Goal: Transaction & Acquisition: Purchase product/service

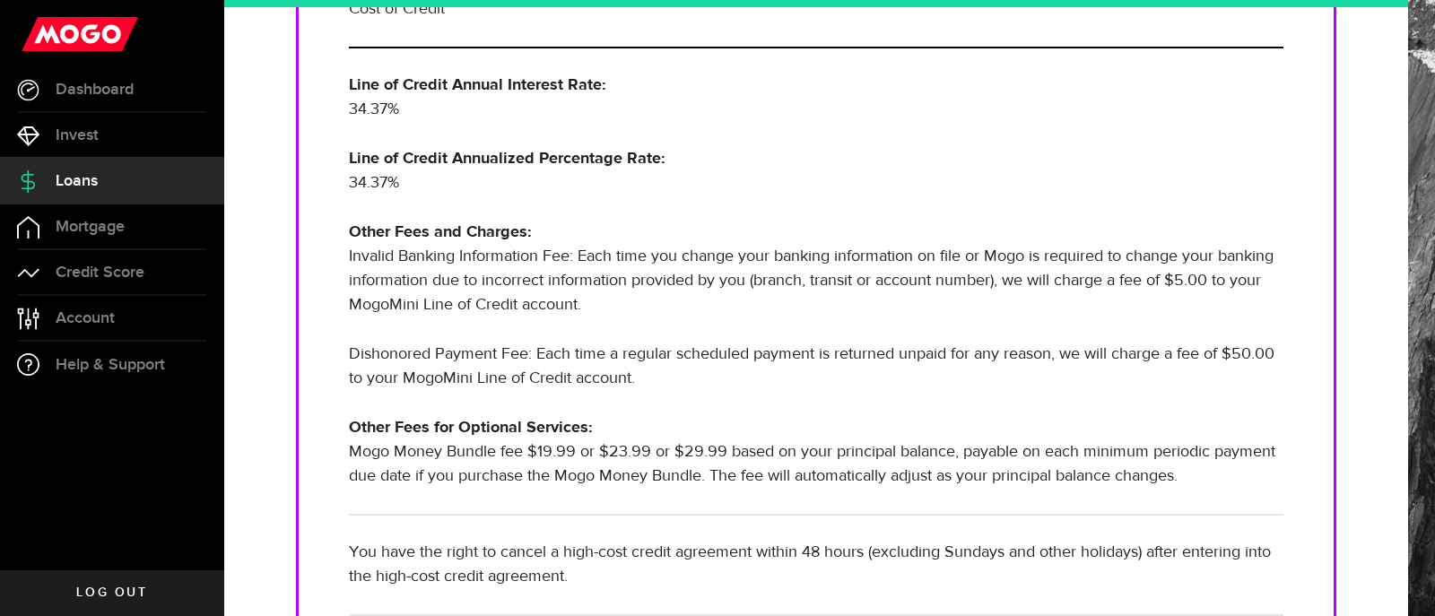
scroll to position [538, 0]
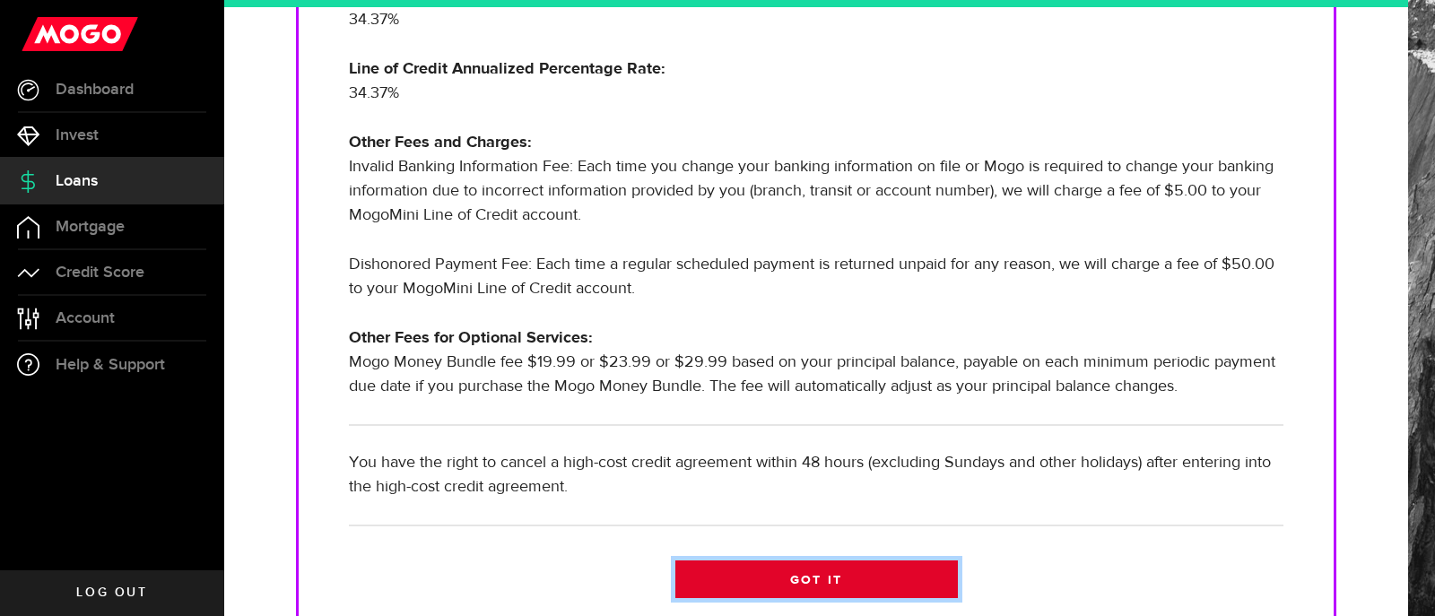
click at [823, 583] on link "Got it" at bounding box center [816, 580] width 283 height 38
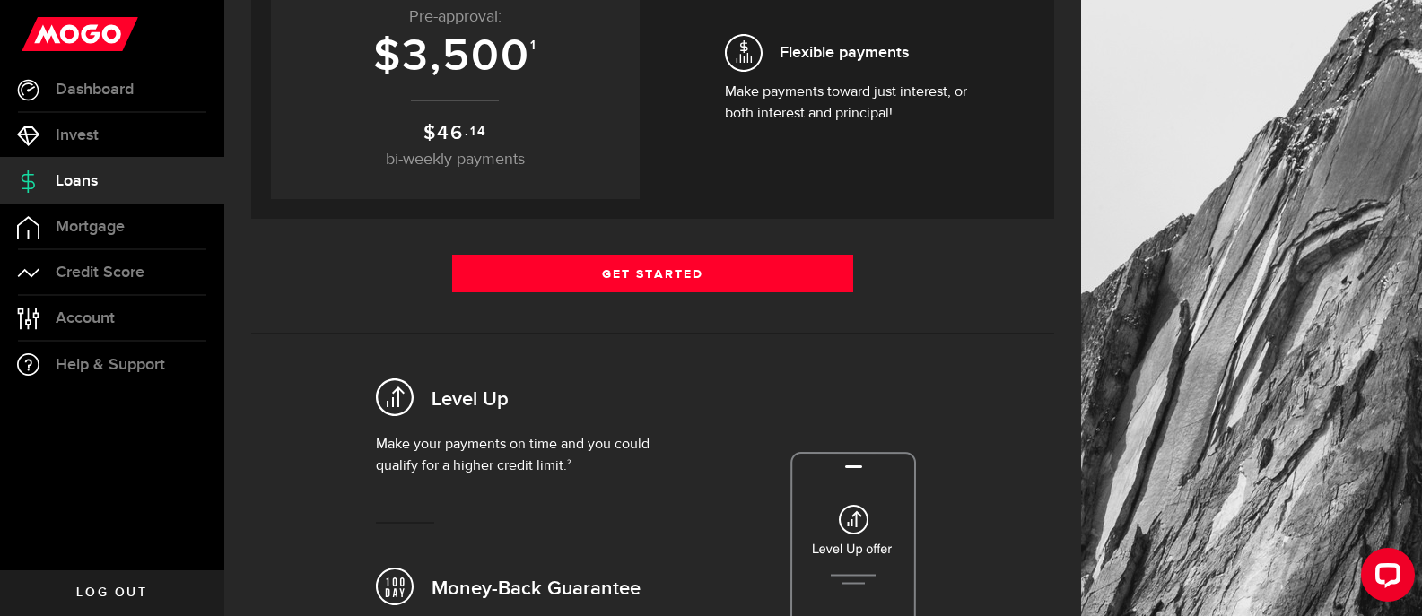
scroll to position [359, 0]
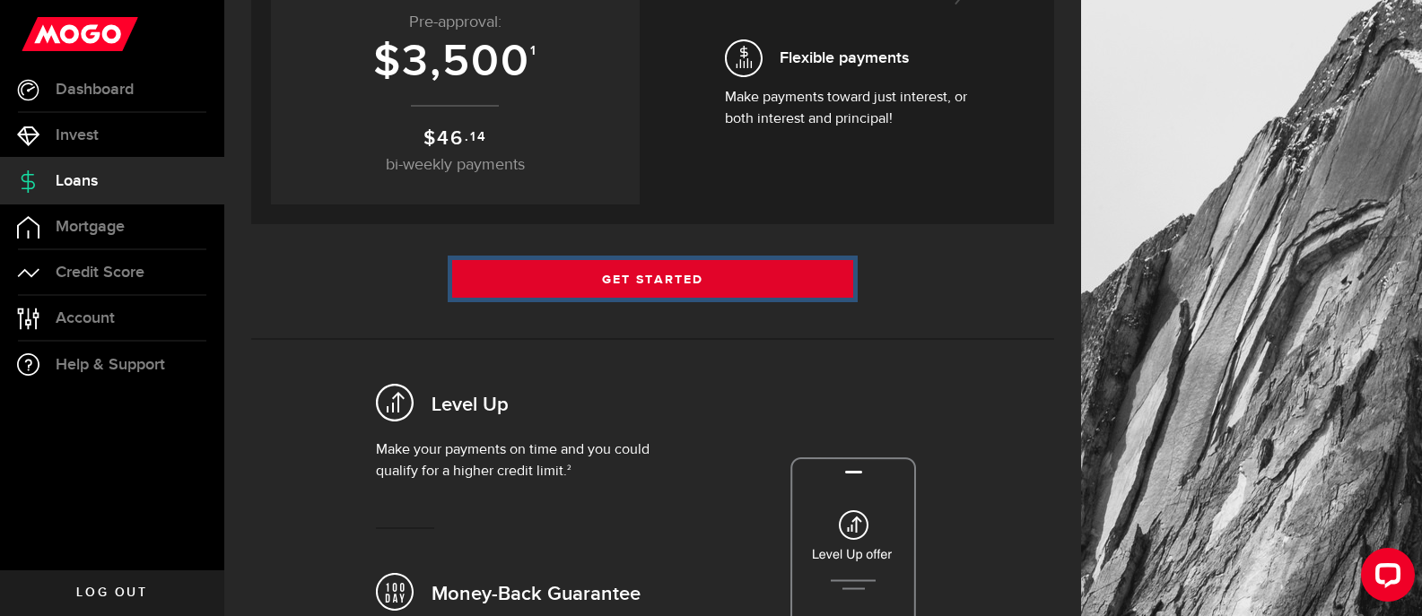
click at [639, 276] on link "Get Started" at bounding box center [653, 279] width 402 height 38
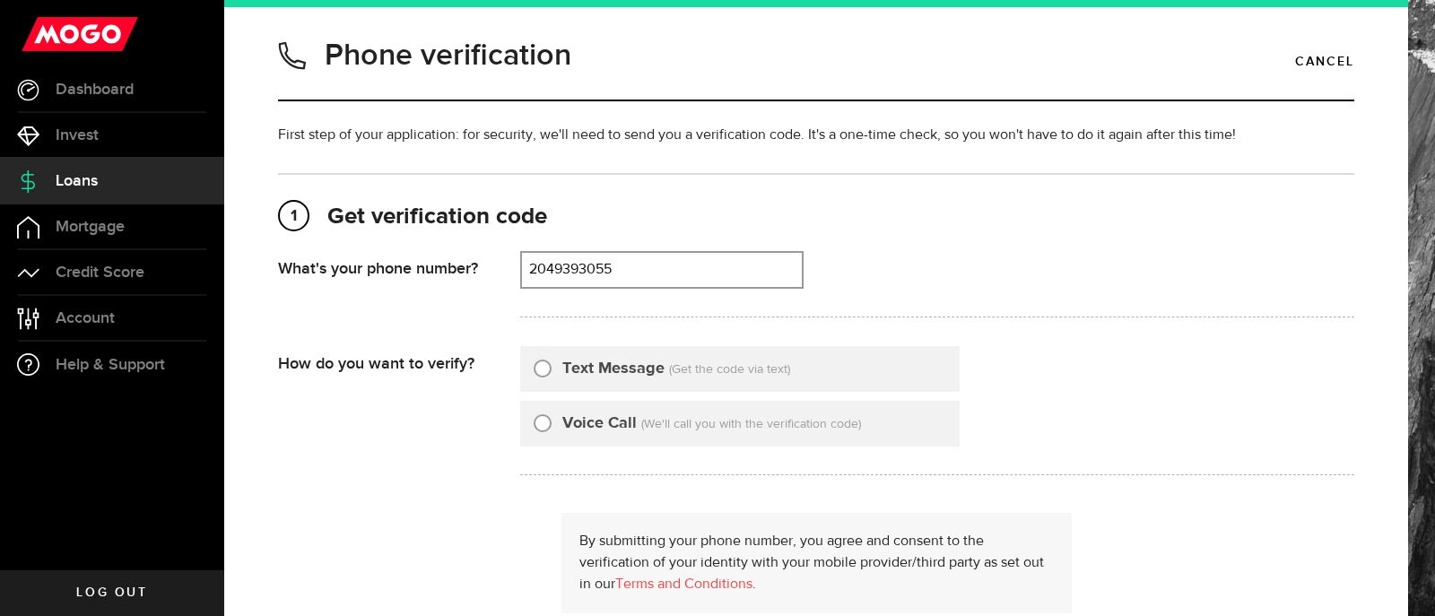
type input "2049393055"
click at [545, 370] on input "Text Message" at bounding box center [543, 366] width 18 height 18
radio input "true"
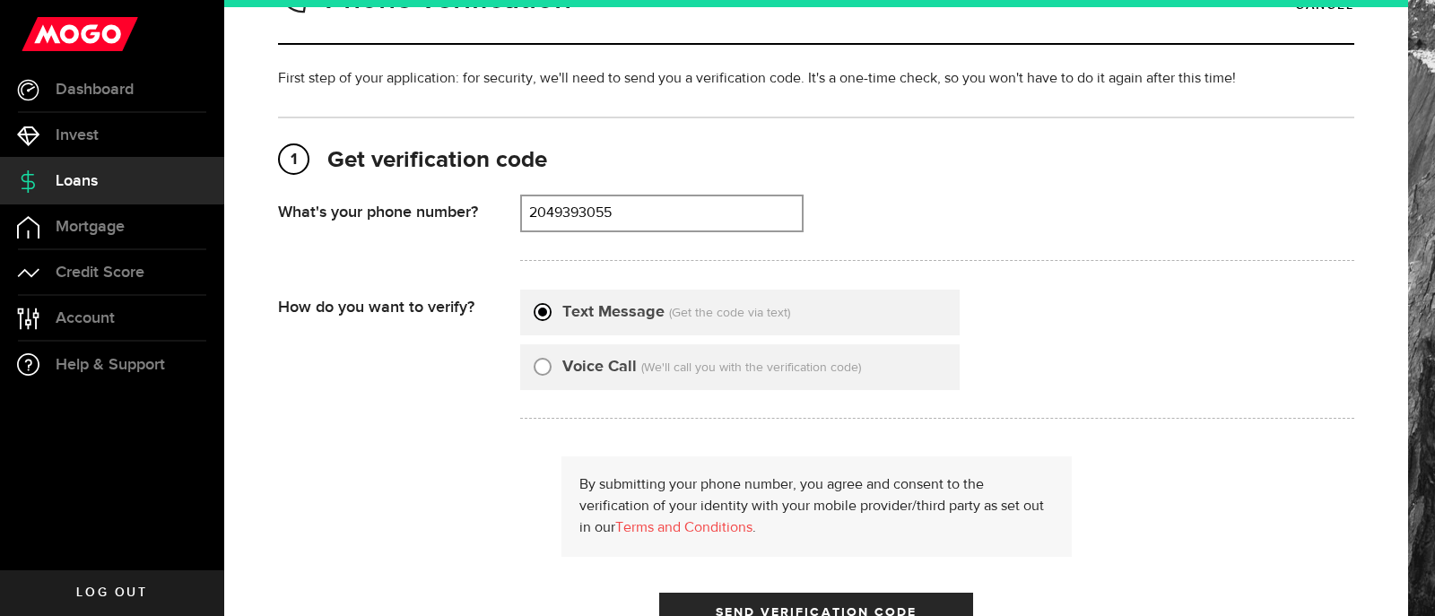
scroll to position [179, 0]
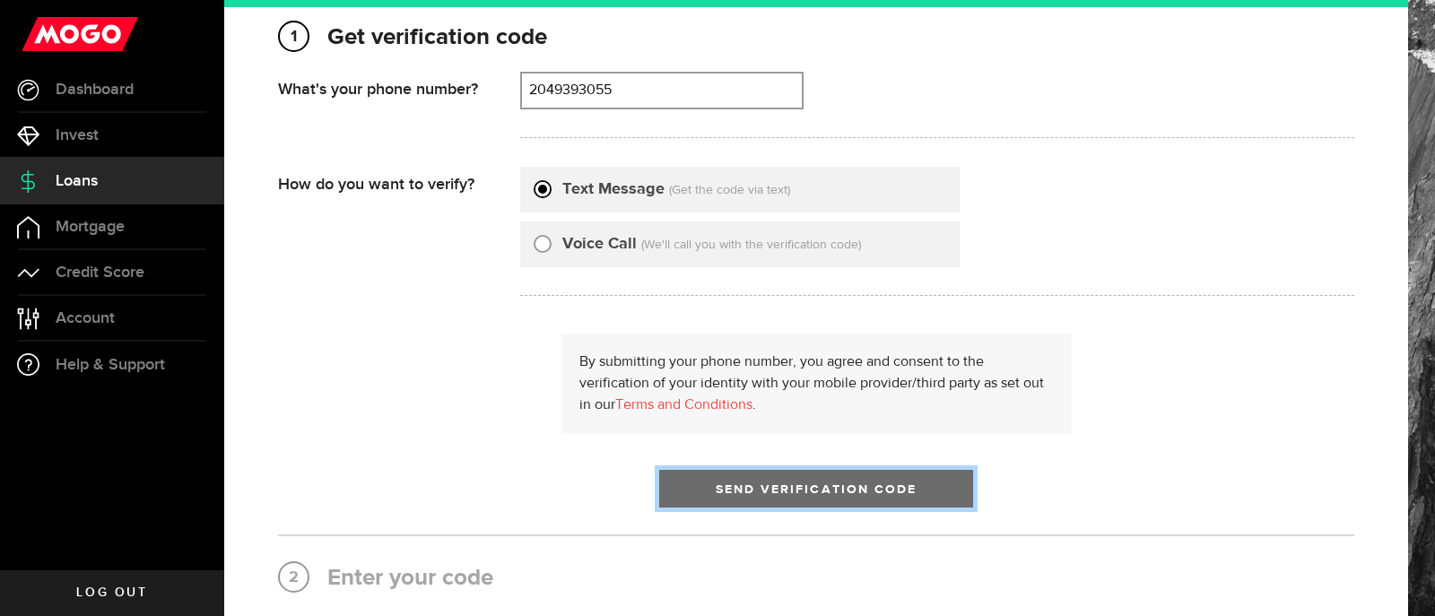
click at [814, 479] on button "Send Verification Code" at bounding box center [816, 489] width 314 height 38
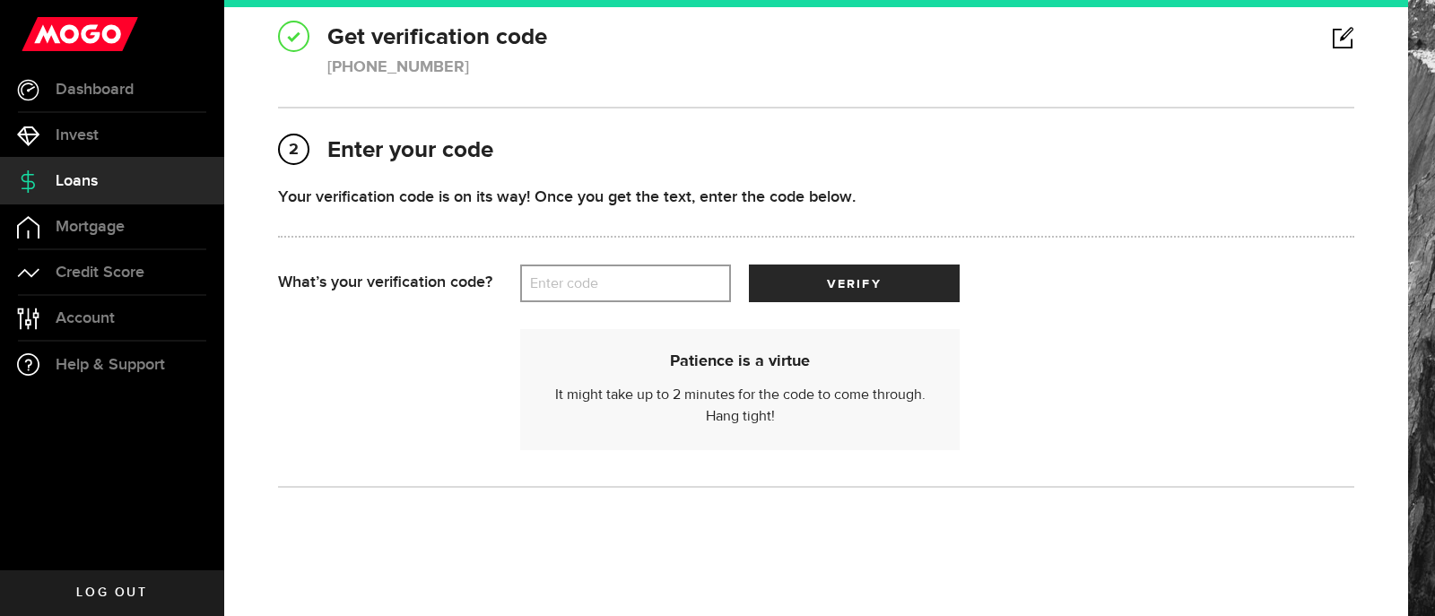
scroll to position [0, 0]
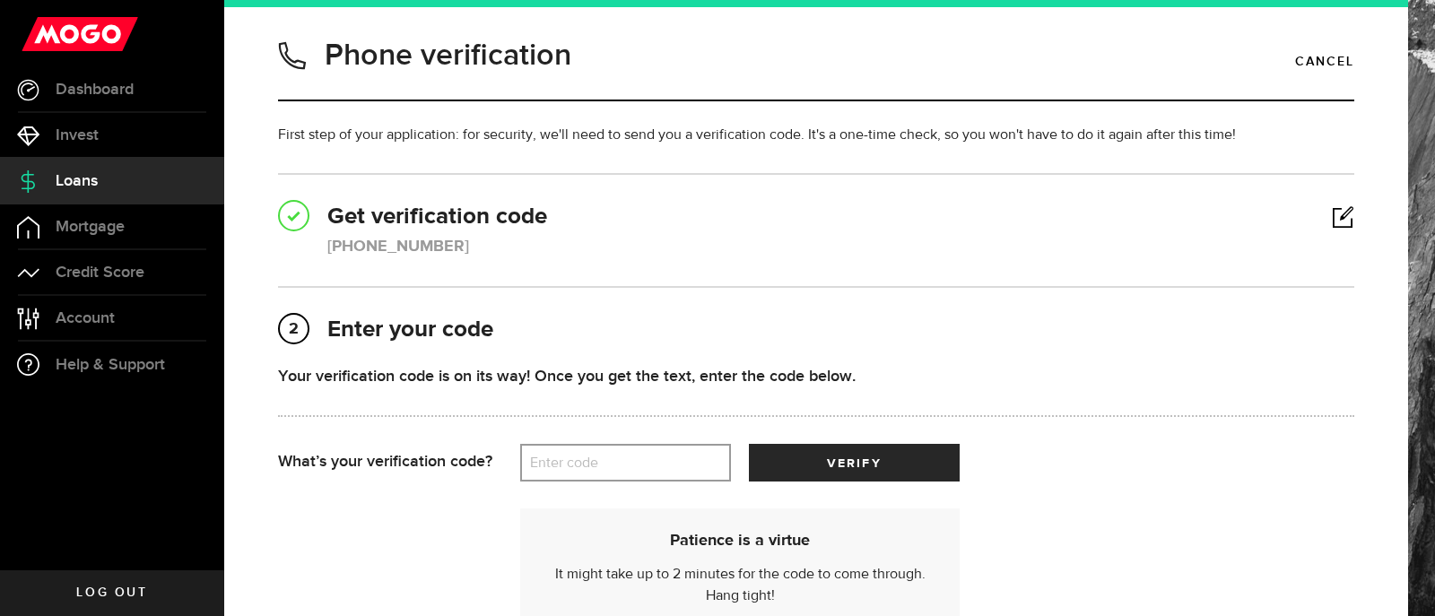
click at [568, 466] on label "Enter code" at bounding box center [625, 463] width 211 height 37
click at [568, 466] on input "Enter code" at bounding box center [625, 463] width 211 height 38
type input "85139"
click at [749, 444] on button "verify" at bounding box center [854, 463] width 211 height 38
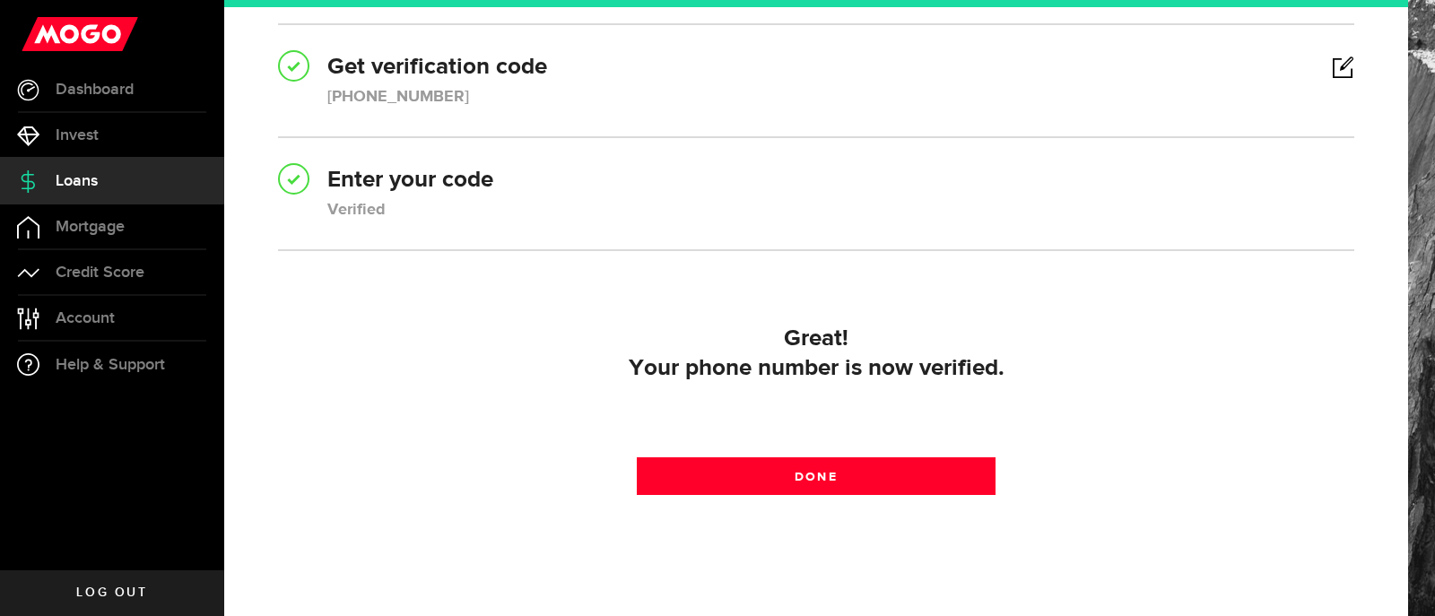
scroll to position [179, 0]
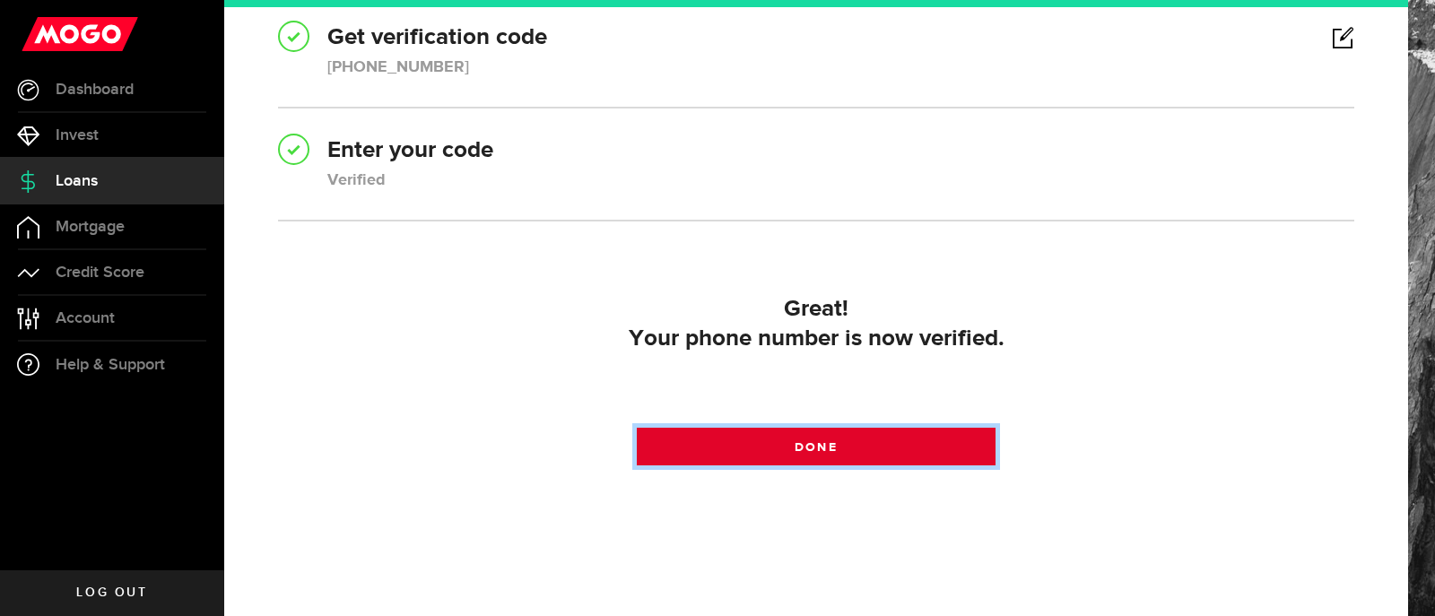
click at [830, 439] on link "Done" at bounding box center [816, 447] width 359 height 38
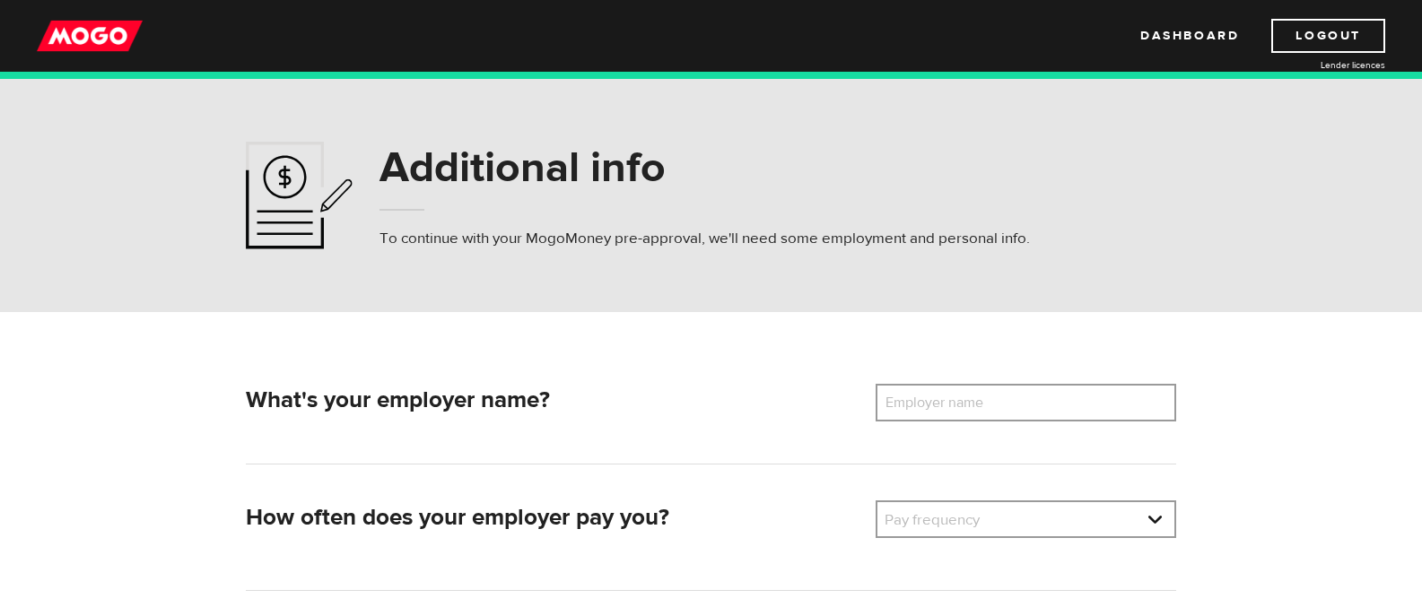
click at [930, 397] on label "Employer name" at bounding box center [947, 403] width 144 height 38
click at [930, 397] on input "Employer name" at bounding box center [1025, 403] width 301 height 38
click at [963, 390] on label "Employer name" at bounding box center [947, 403] width 144 height 38
click at [963, 390] on input "Employer name" at bounding box center [1025, 403] width 301 height 38
type input "vale"
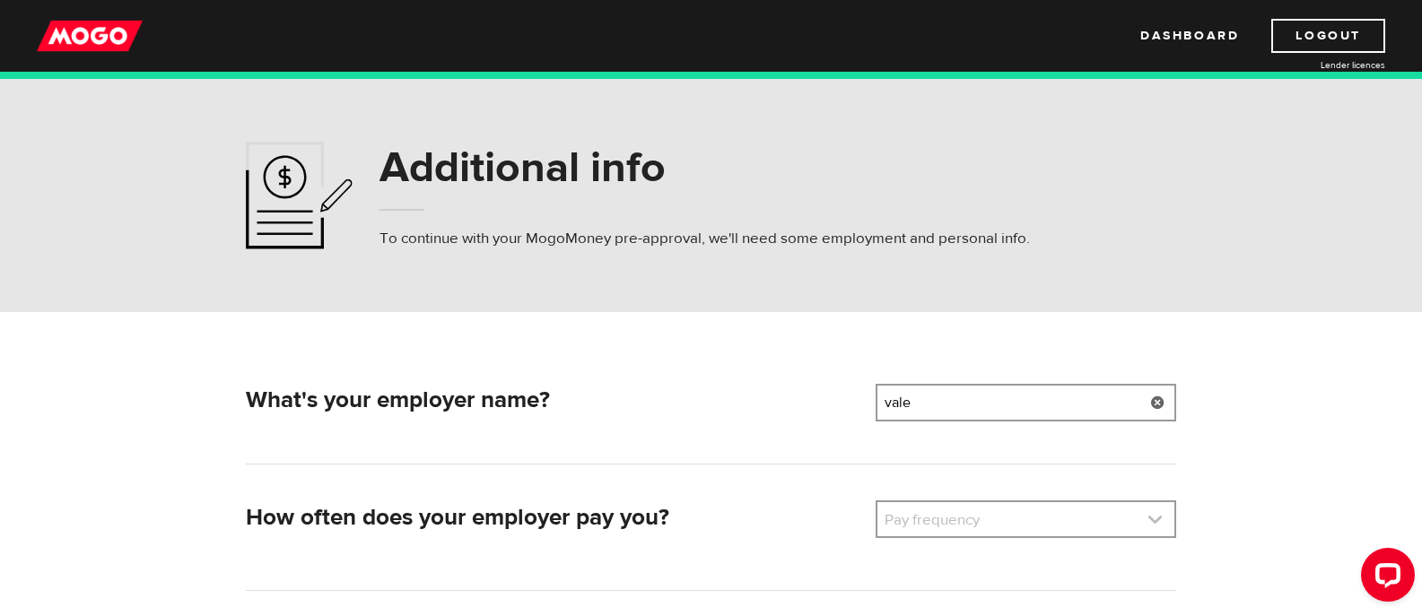
click at [1035, 510] on link at bounding box center [1025, 519] width 297 height 34
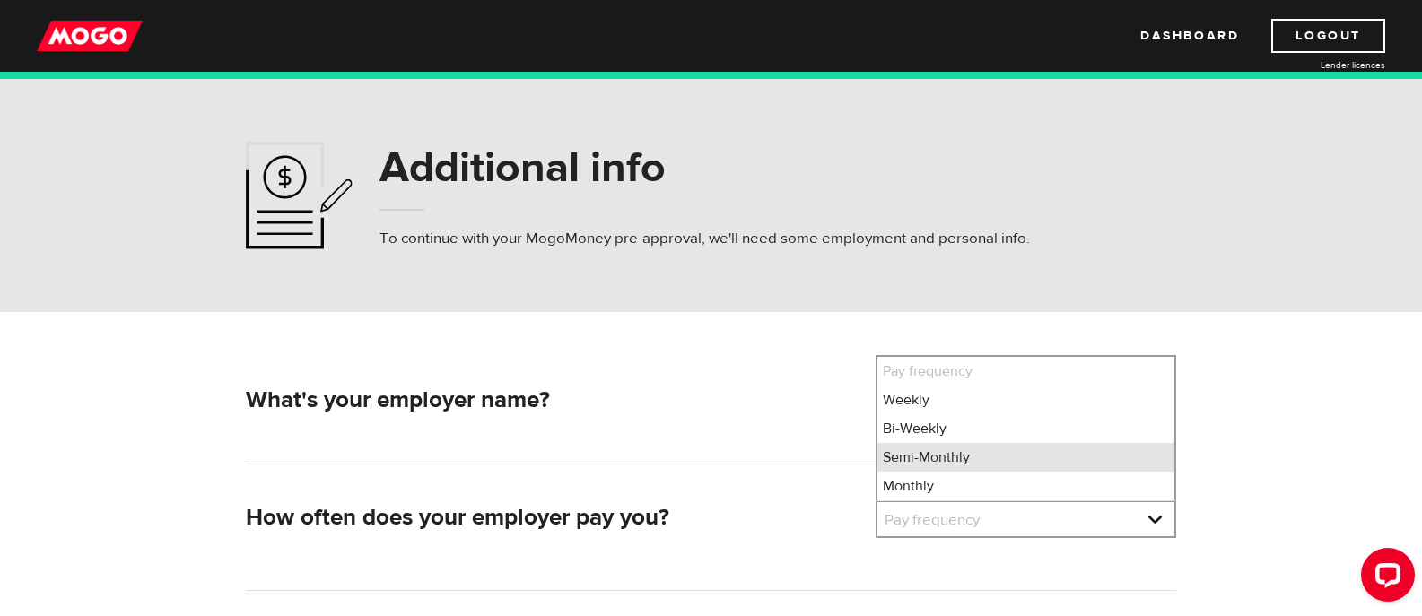
click at [936, 457] on li "Semi-Monthly" at bounding box center [1025, 457] width 297 height 29
select select "3"
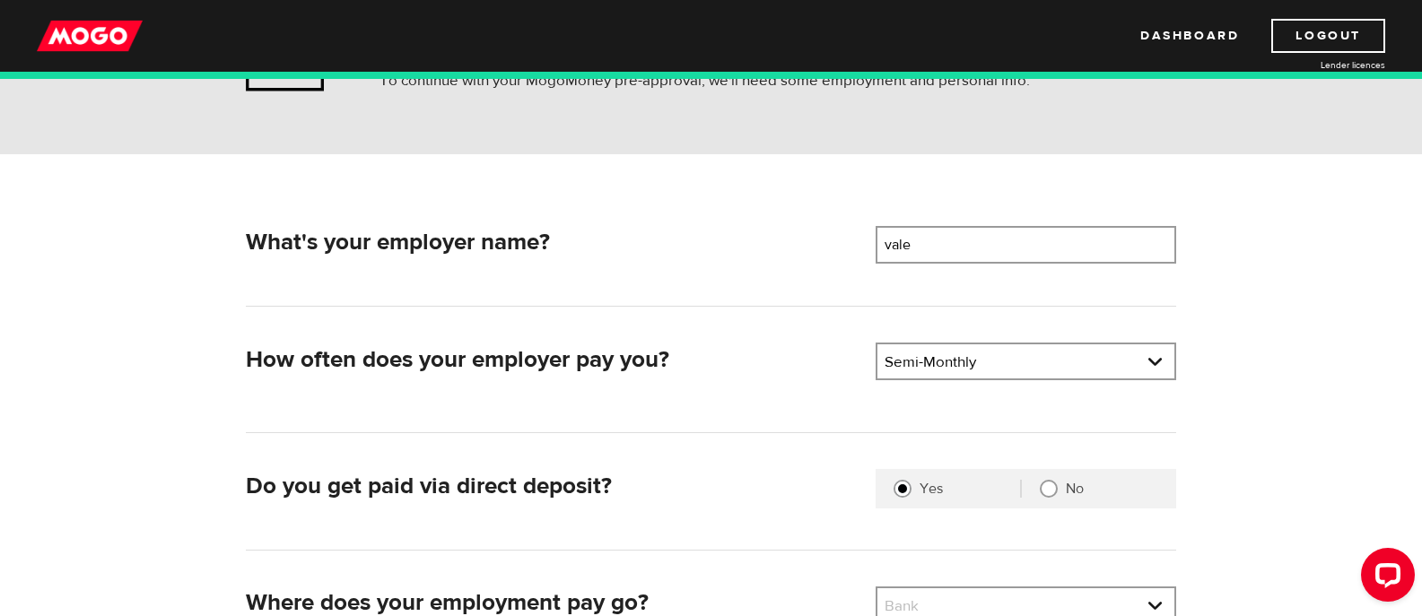
scroll to position [269, 0]
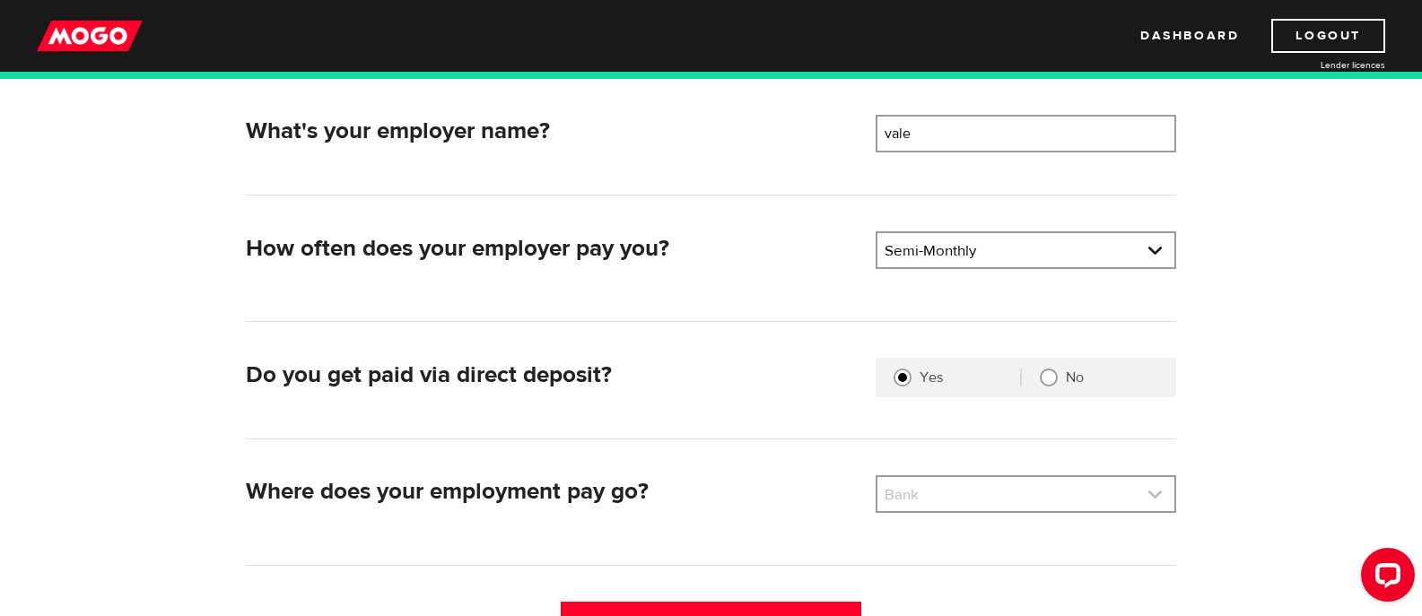
click at [1066, 499] on link at bounding box center [1025, 494] width 297 height 34
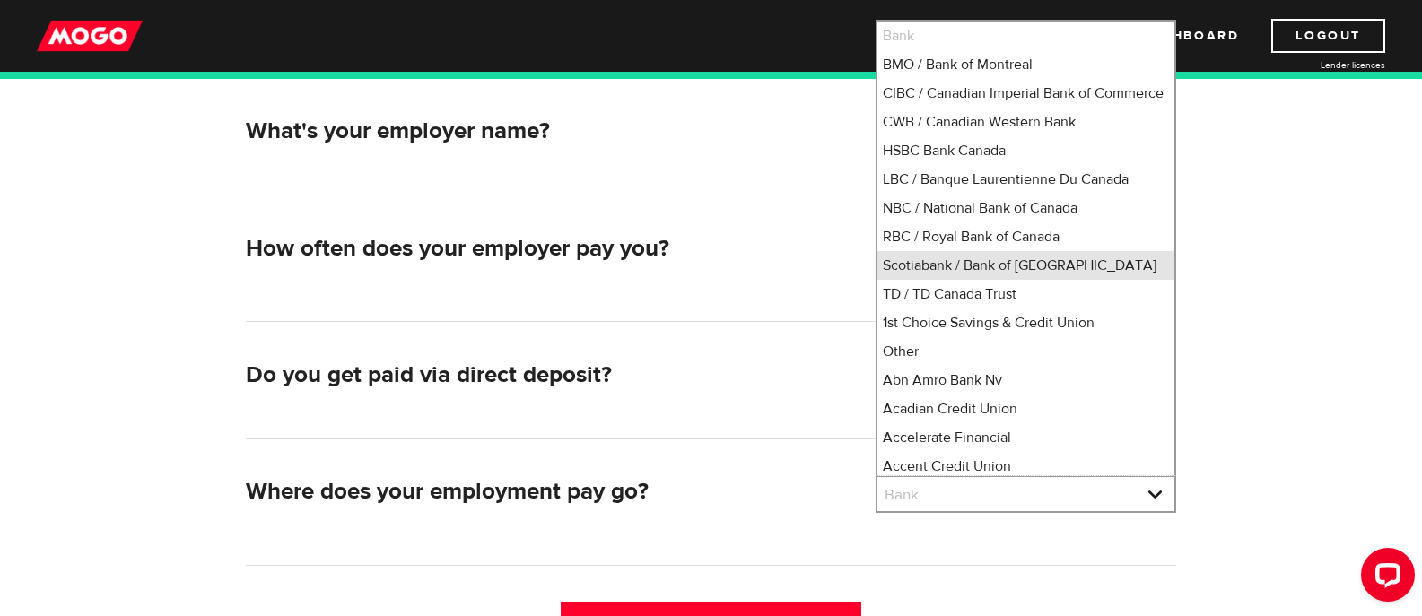
click at [1042, 280] on li "Scotiabank / Bank of Nova Scotia" at bounding box center [1025, 265] width 297 height 29
select select "2"
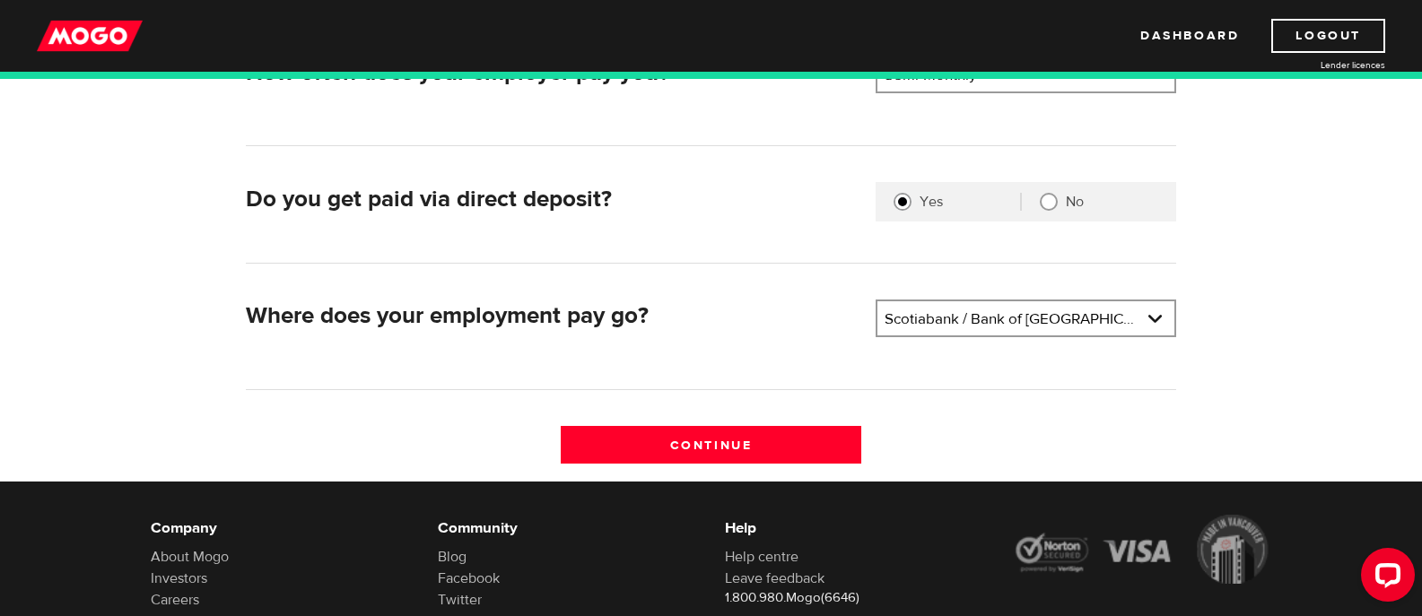
scroll to position [449, 0]
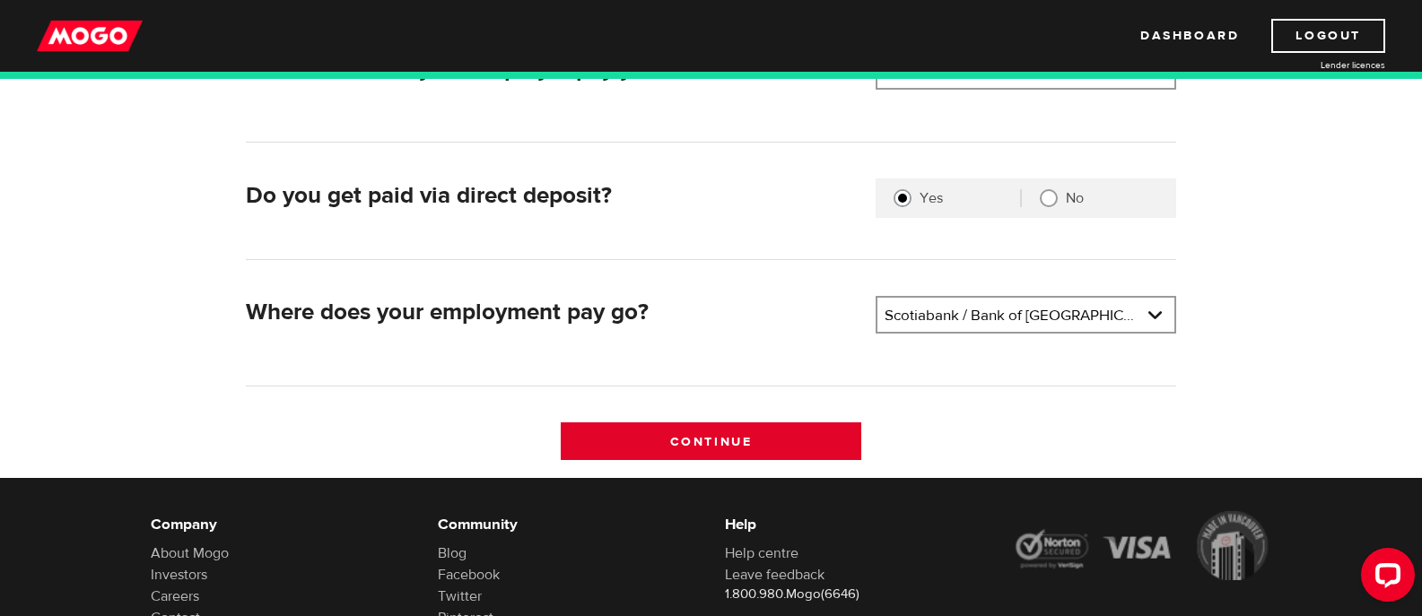
click at [724, 437] on input "Continue" at bounding box center [711, 441] width 301 height 38
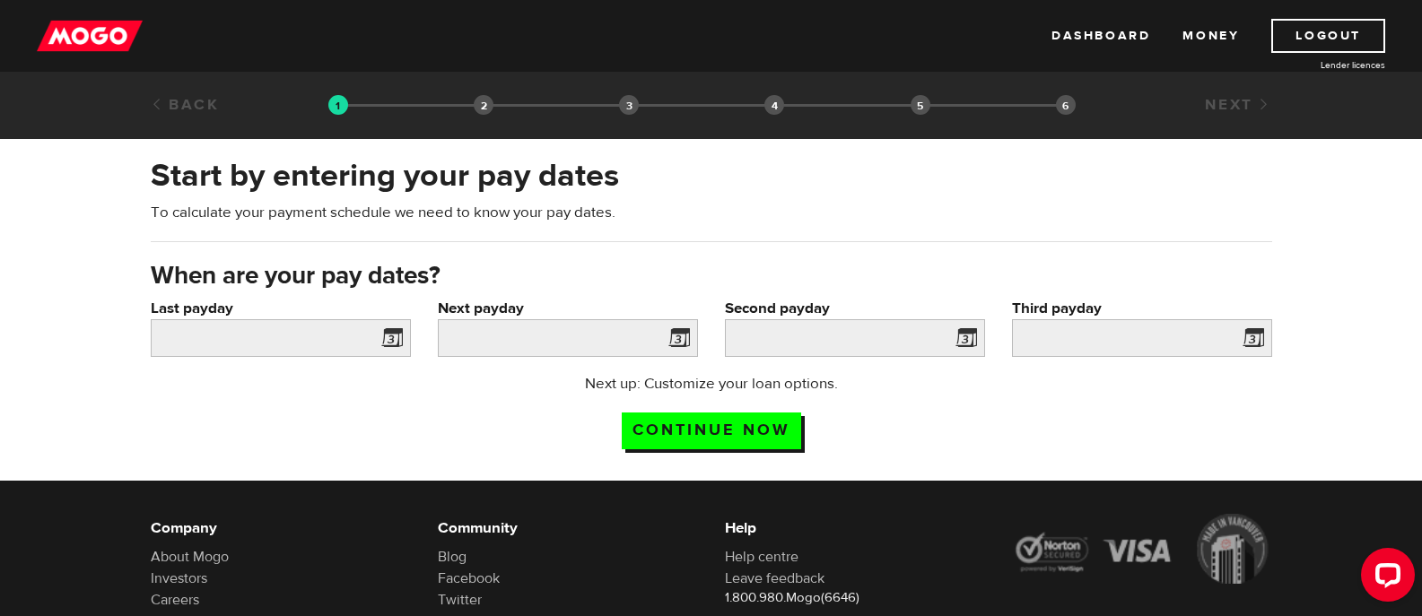
click at [387, 337] on span at bounding box center [388, 341] width 27 height 29
click at [387, 335] on span at bounding box center [388, 341] width 27 height 29
click at [306, 344] on input "Last payday" at bounding box center [281, 338] width 260 height 38
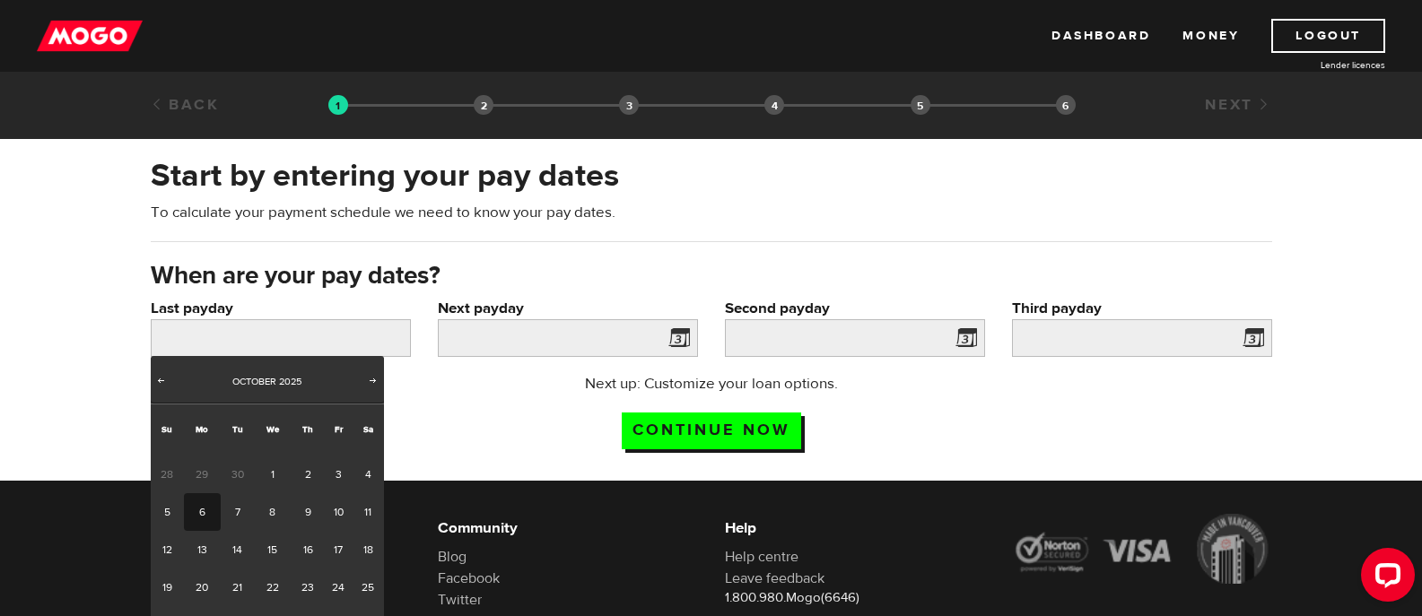
click at [236, 475] on span "30" at bounding box center [237, 475] width 33 height 38
click at [161, 378] on span "Prev" at bounding box center [160, 380] width 14 height 14
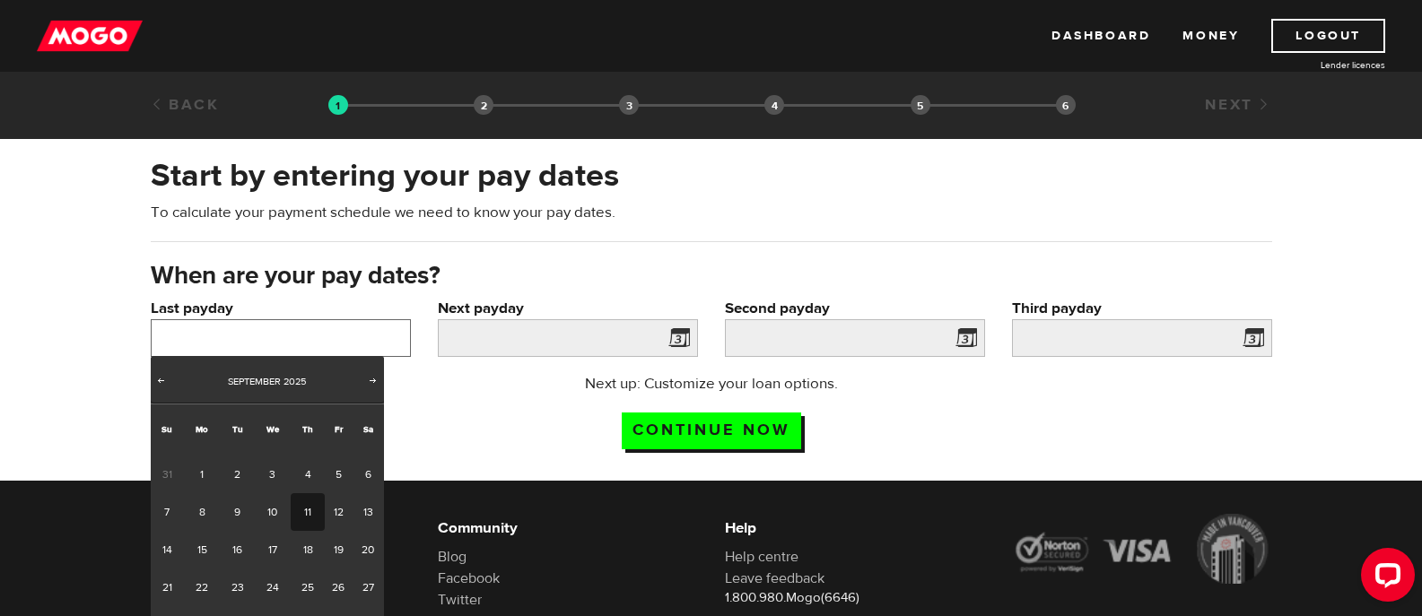
scroll to position [90, 0]
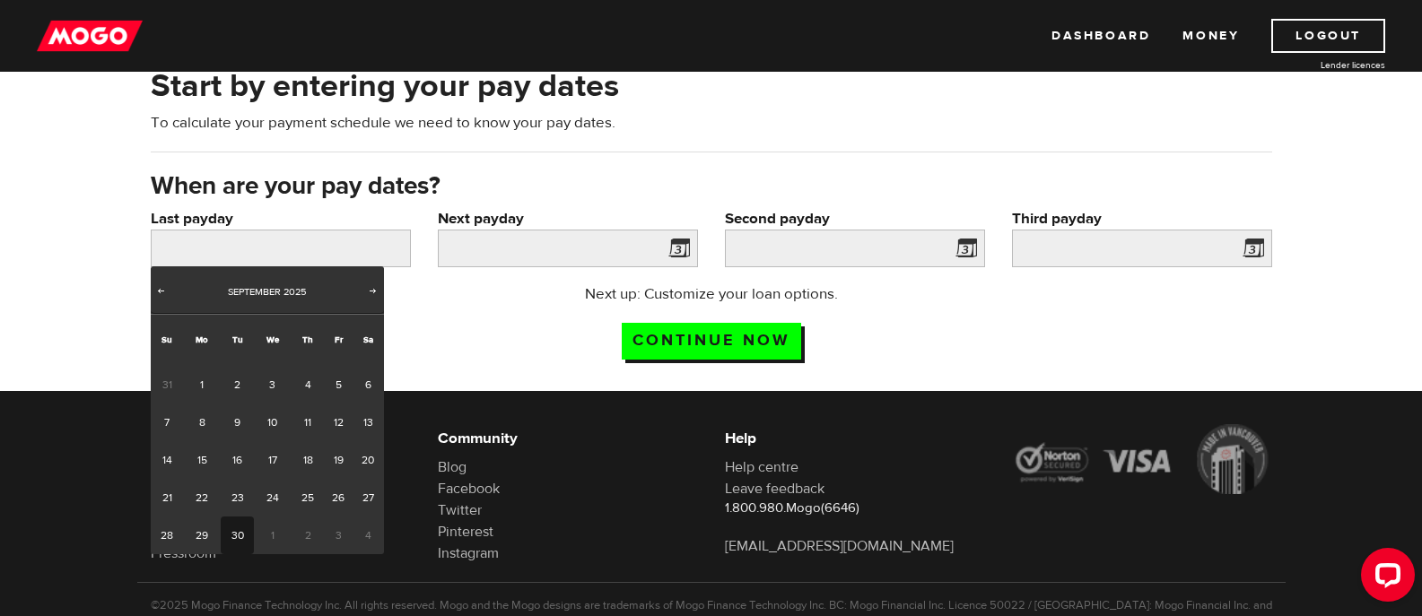
click at [240, 535] on link "30" at bounding box center [237, 536] width 33 height 38
type input "2025/09/30"
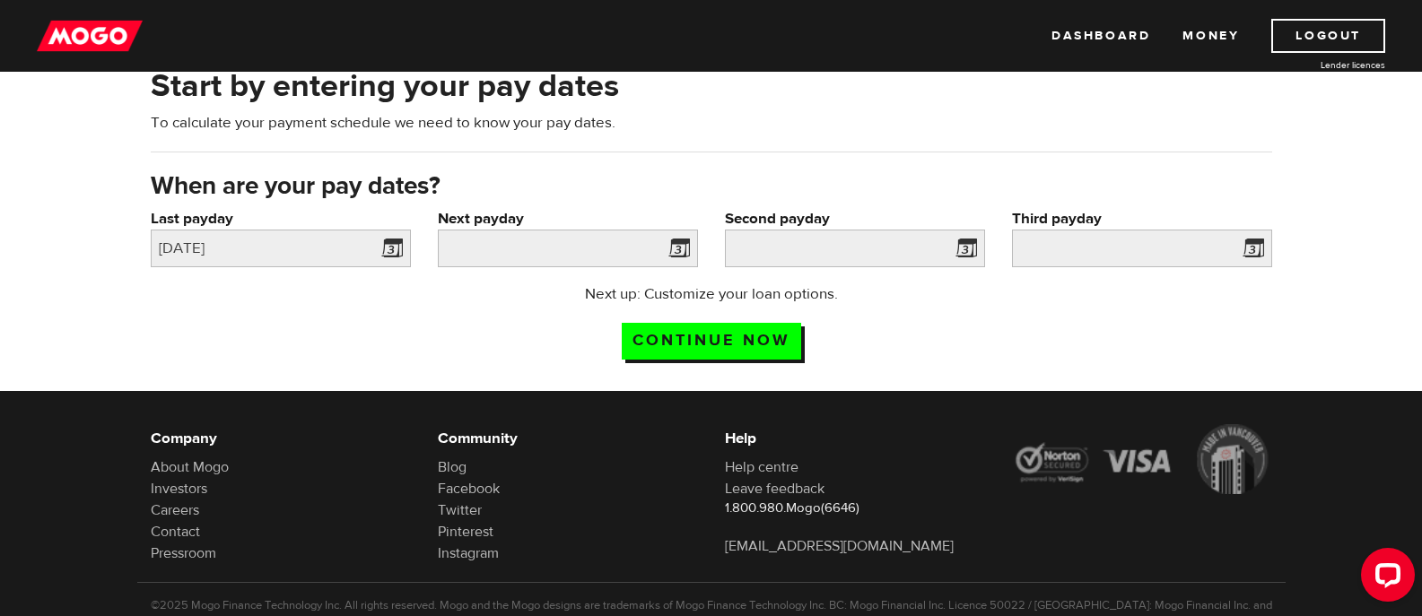
click at [680, 247] on span at bounding box center [675, 251] width 27 height 29
drag, startPoint x: 676, startPoint y: 249, endPoint x: 667, endPoint y: 248, distance: 9.0
click at [672, 251] on span at bounding box center [675, 251] width 27 height 29
click at [677, 248] on span at bounding box center [675, 251] width 27 height 29
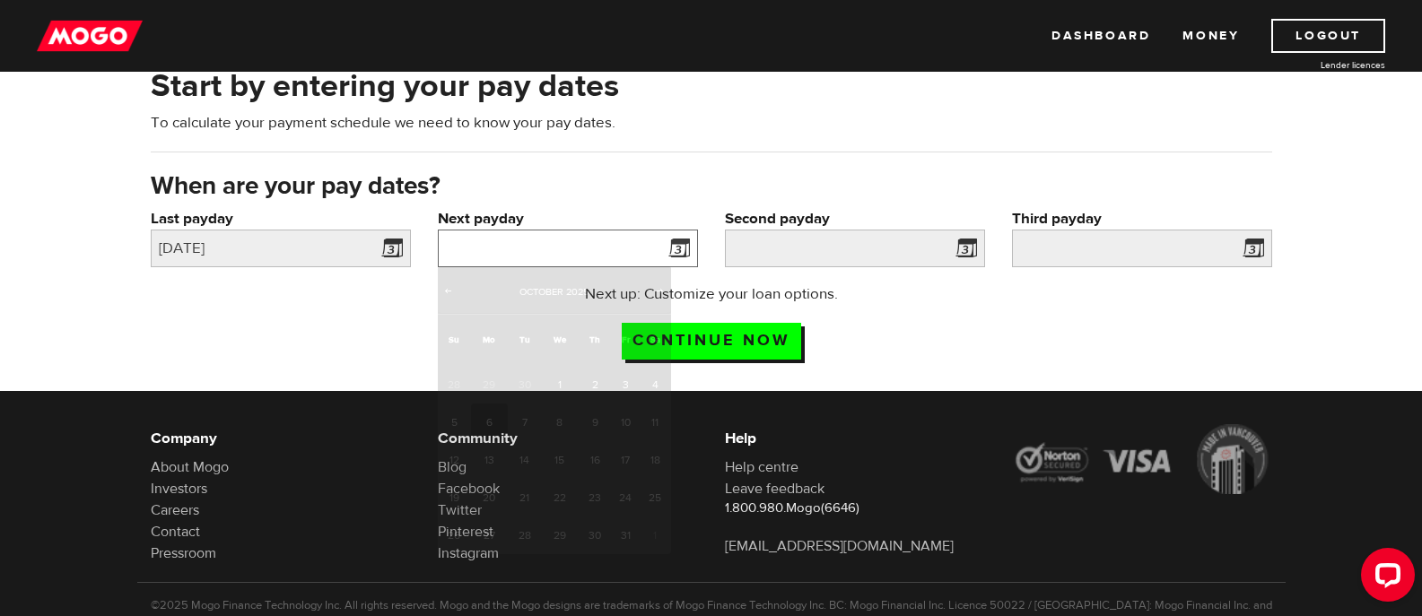
click at [636, 248] on input "Next payday" at bounding box center [568, 249] width 260 height 38
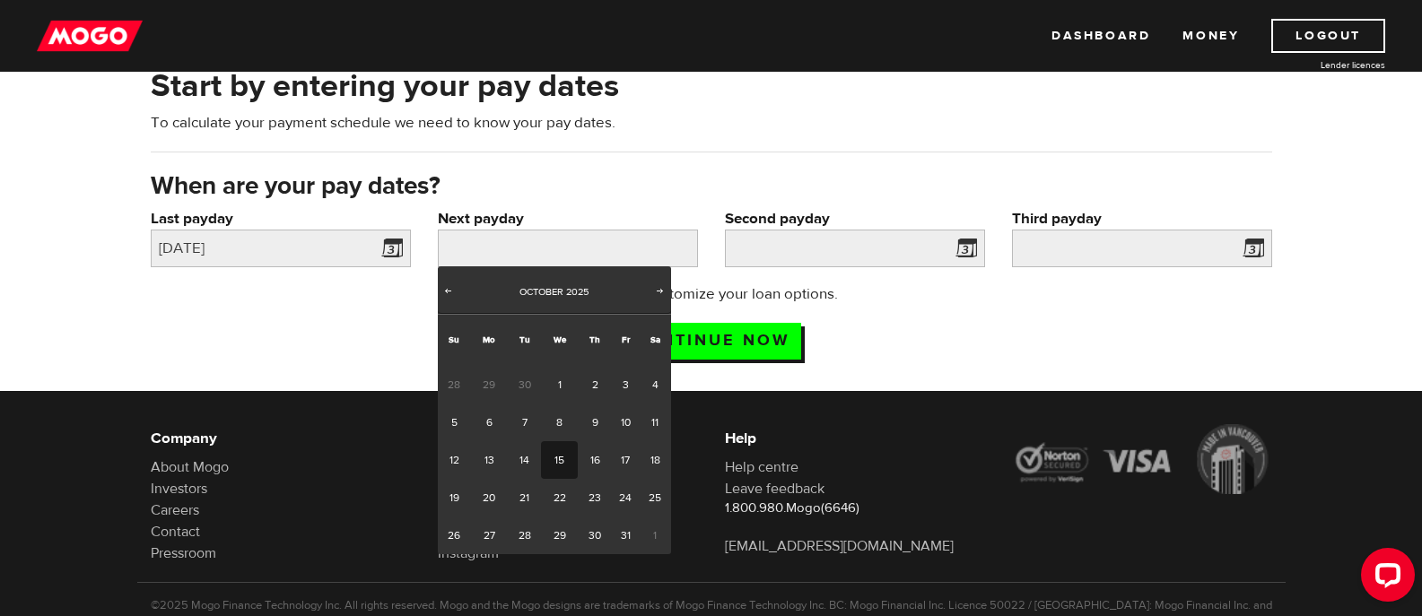
click at [557, 452] on link "15" at bounding box center [559, 460] width 37 height 38
type input "2025/10/15"
type input "2025/10/30"
type input "2025/11/14"
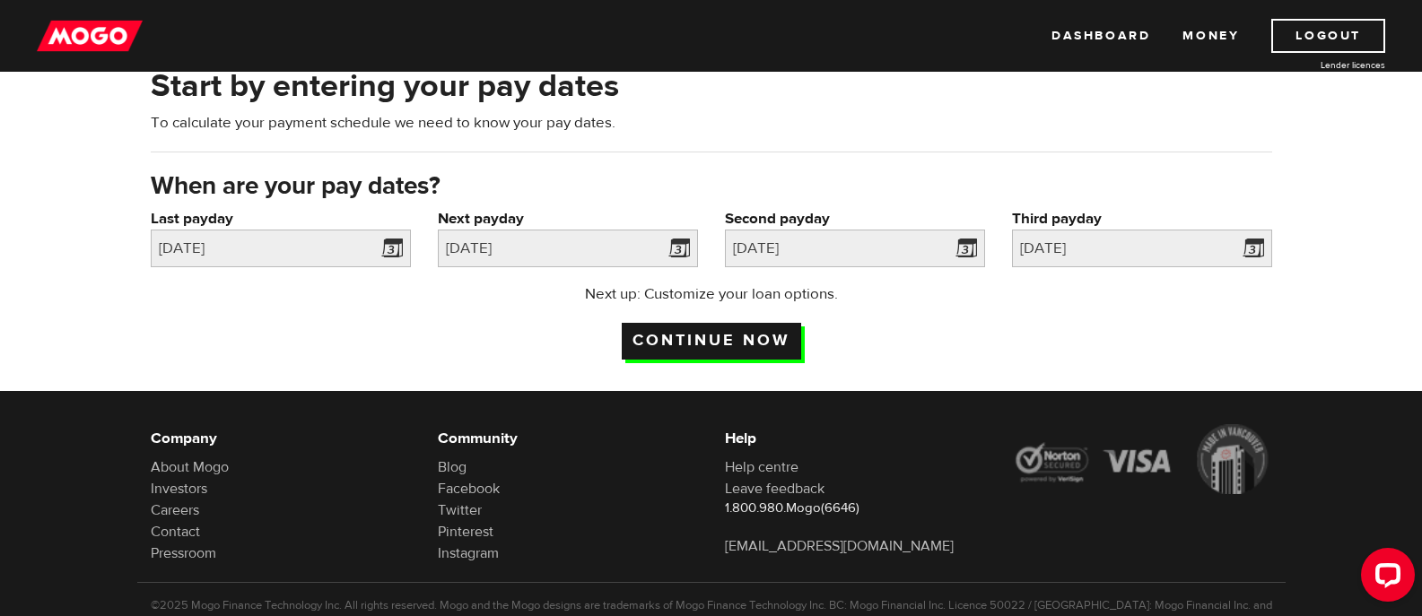
click at [707, 335] on input "Continue now" at bounding box center [711, 341] width 179 height 37
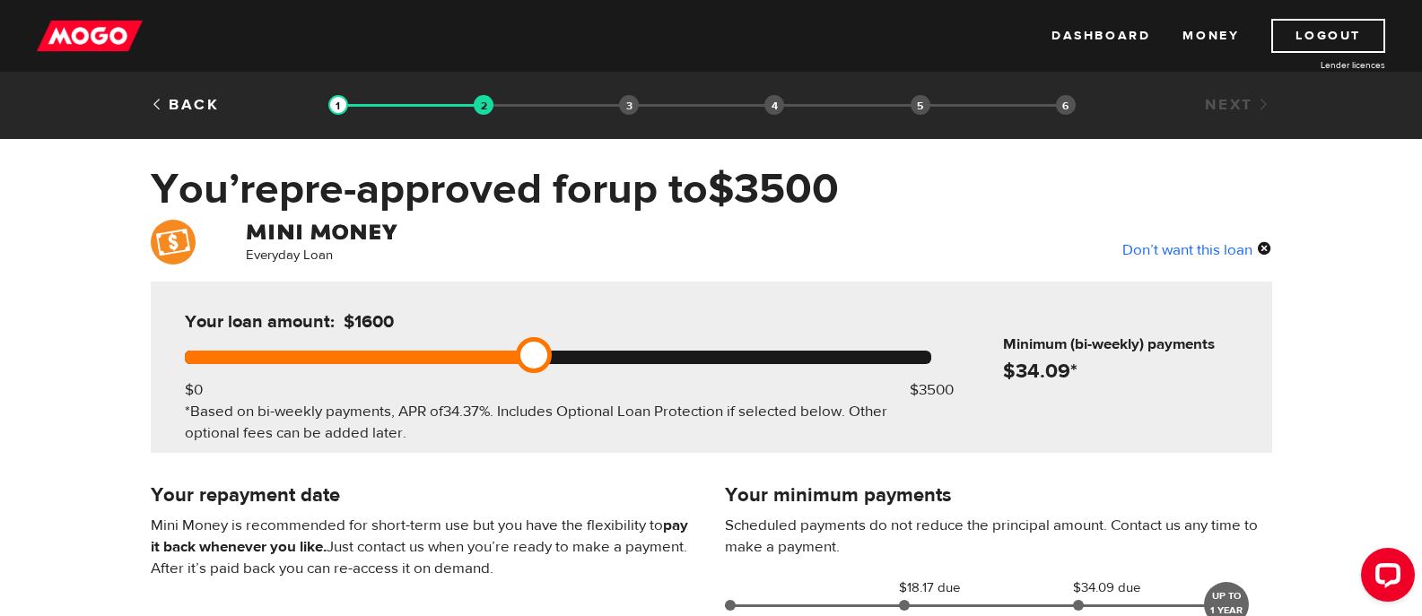
drag, startPoint x: 935, startPoint y: 347, endPoint x: 517, endPoint y: 337, distance: 418.1
click at [517, 337] on div "Your loan amount: $1600 $0 $3500 *Based on bi-weekly payments, APR of 34.37% . …" at bounding box center [558, 367] width 800 height 171
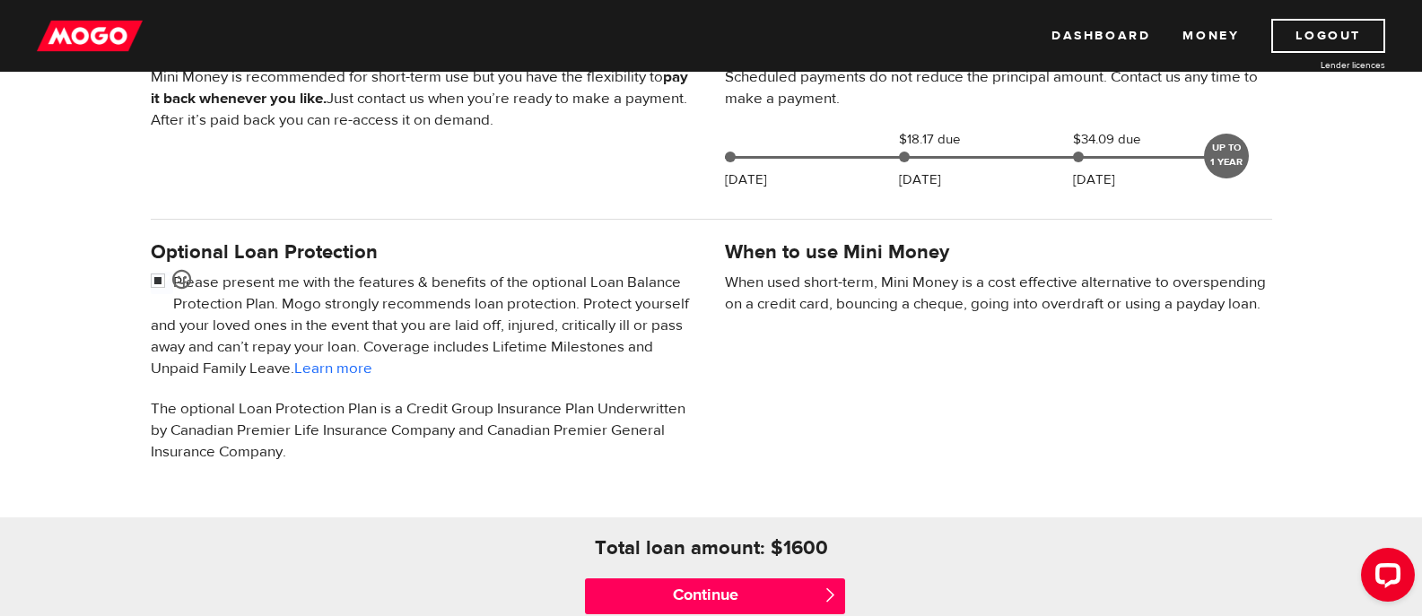
scroll to position [538, 0]
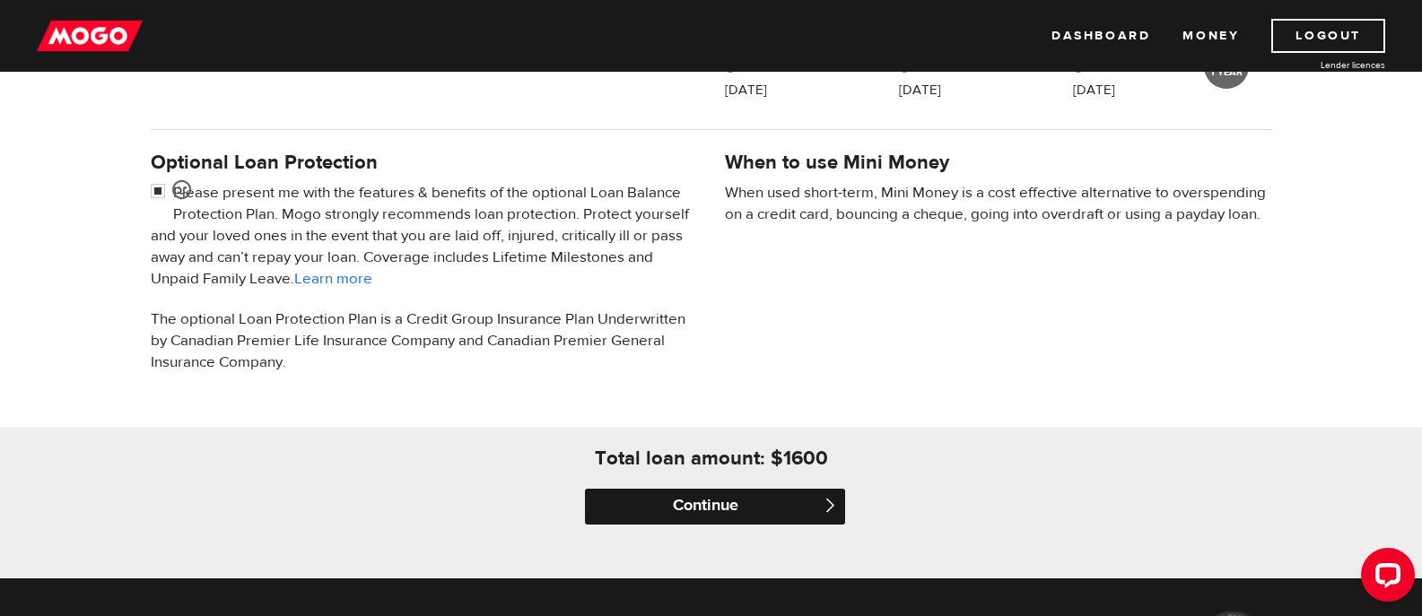
click at [727, 499] on input "Continue" at bounding box center [715, 507] width 260 height 36
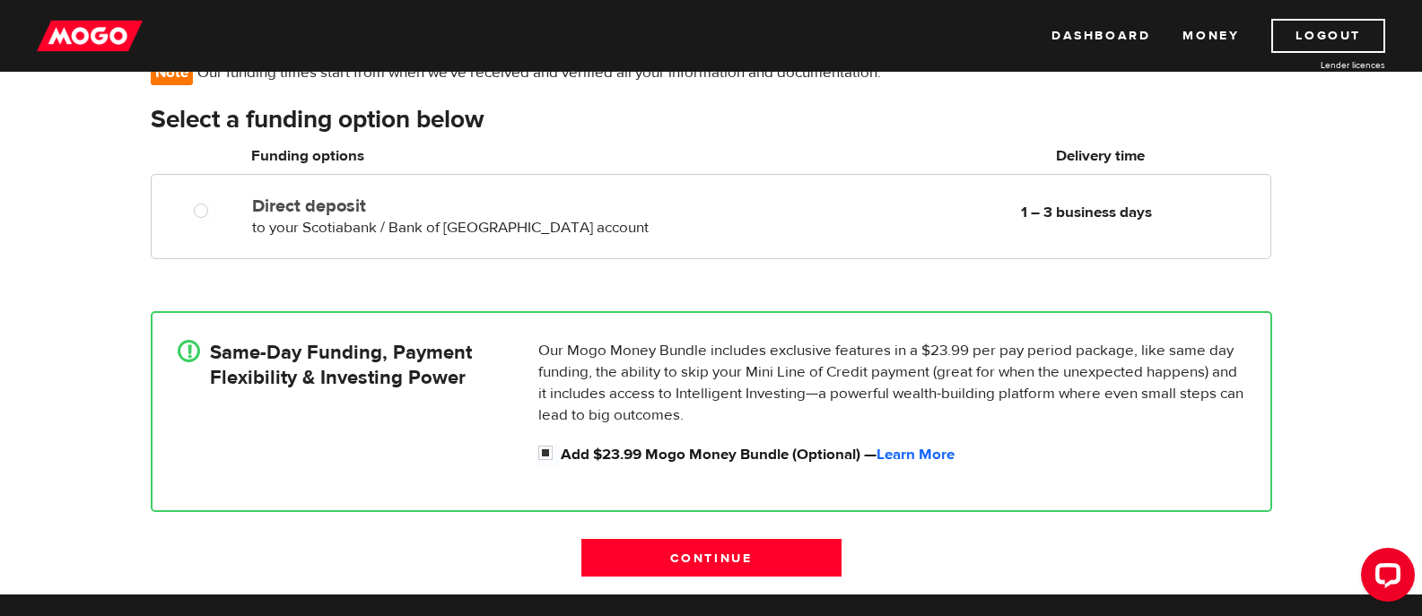
scroll to position [179, 0]
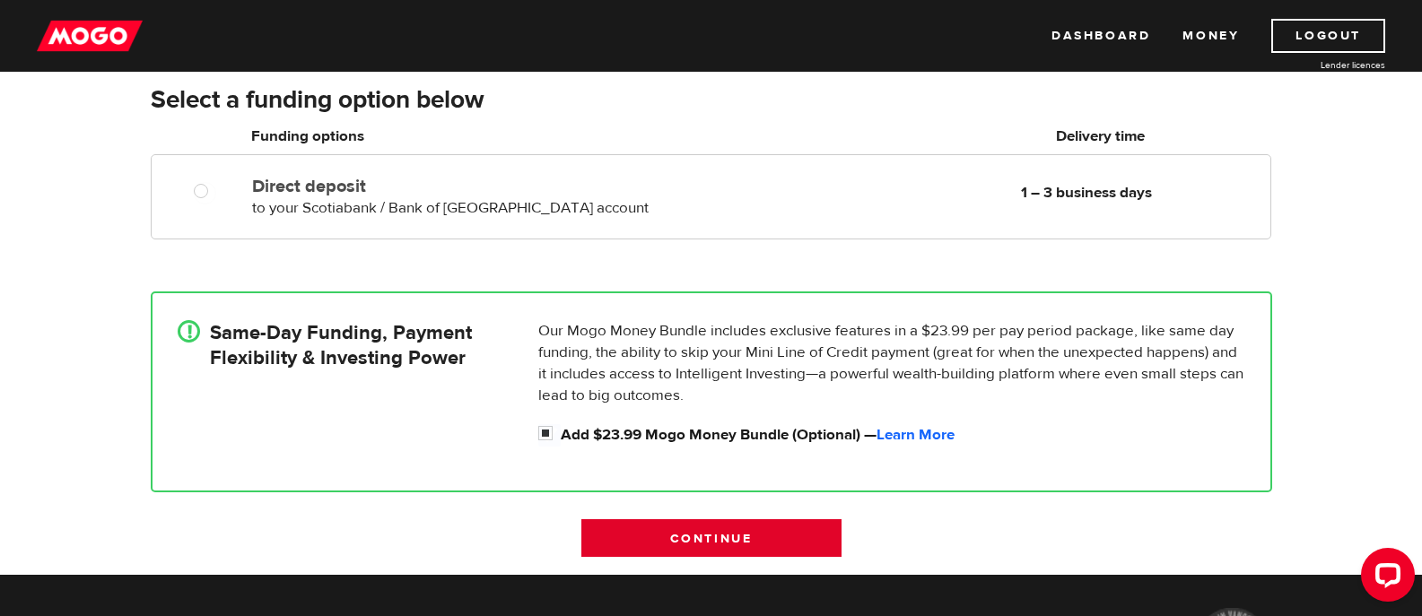
click at [711, 536] on input "Continue" at bounding box center [711, 538] width 260 height 38
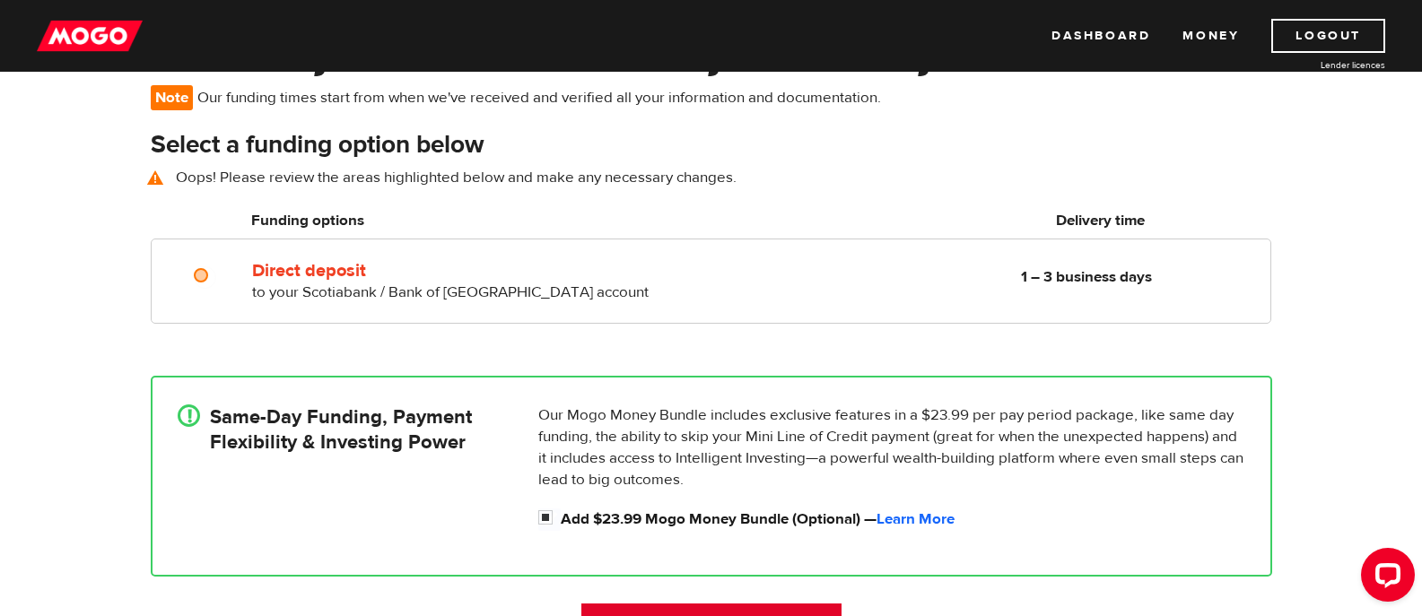
scroll to position [130, 0]
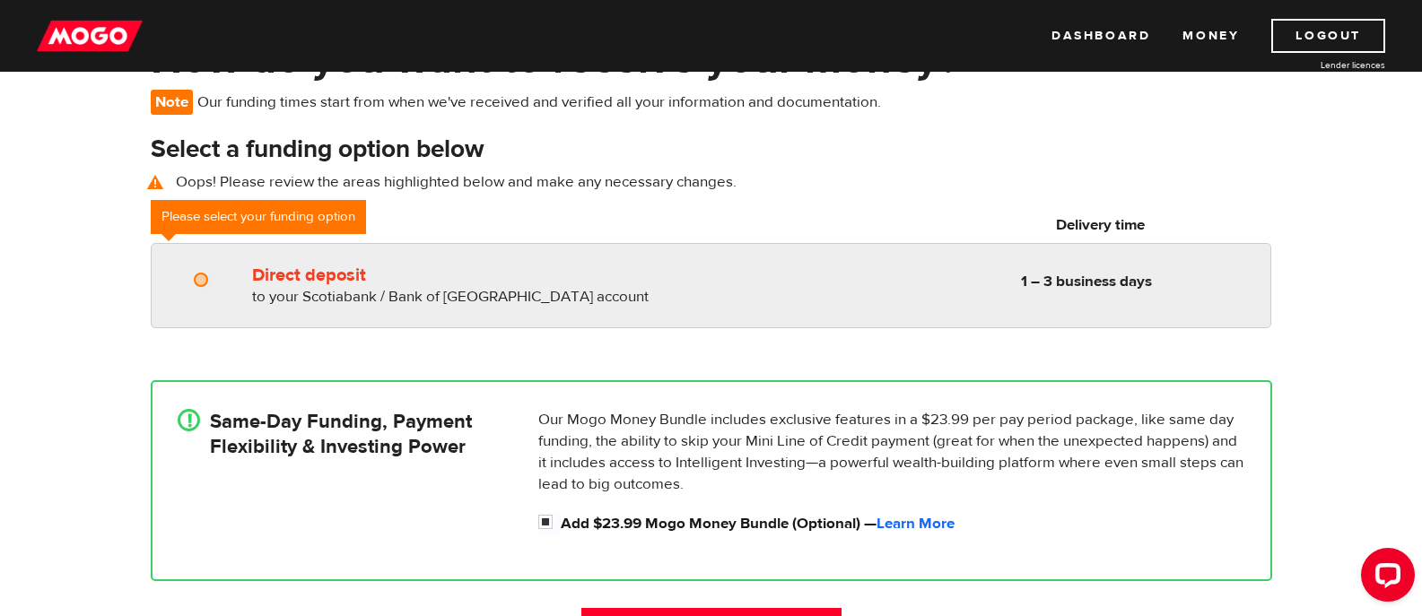
radio input "true"
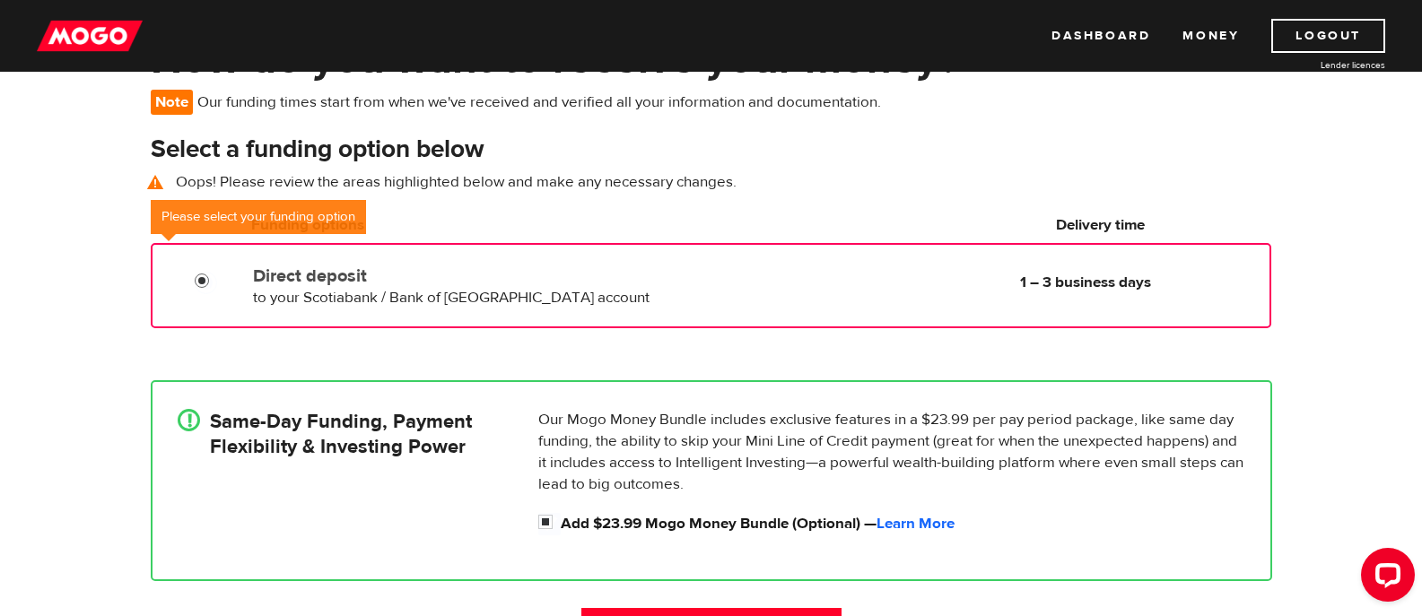
click at [201, 282] on input "Direct deposit" at bounding box center [206, 283] width 22 height 22
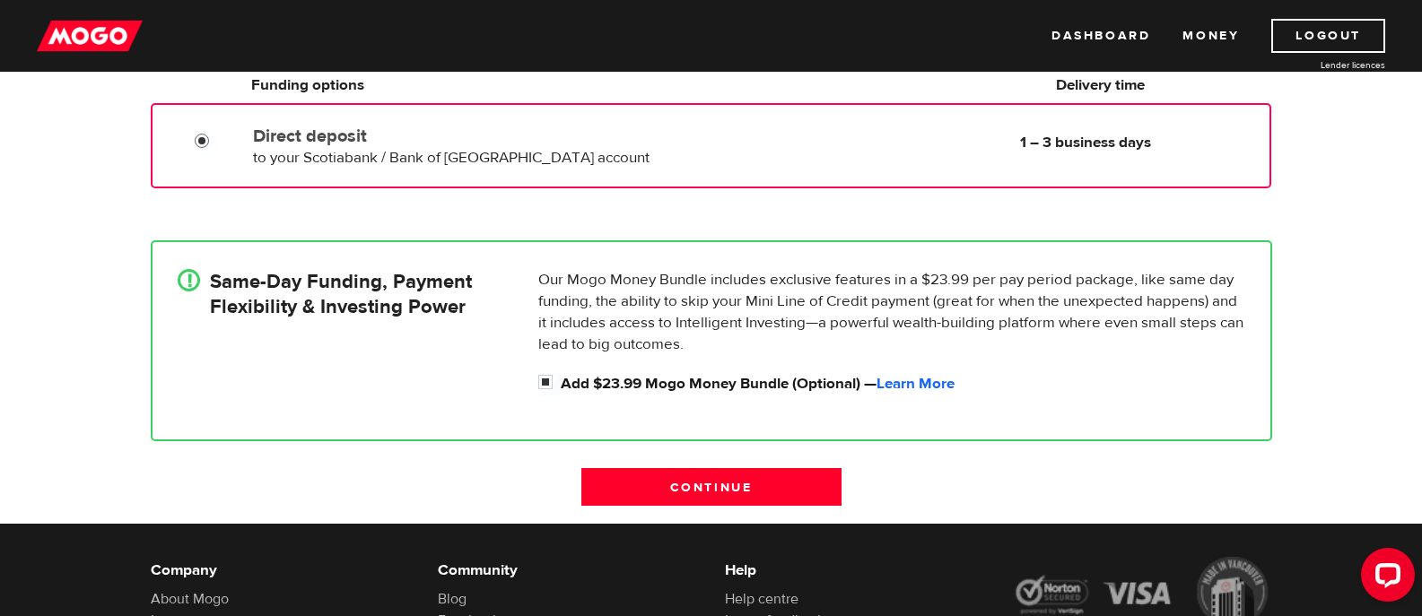
scroll to position [309, 0]
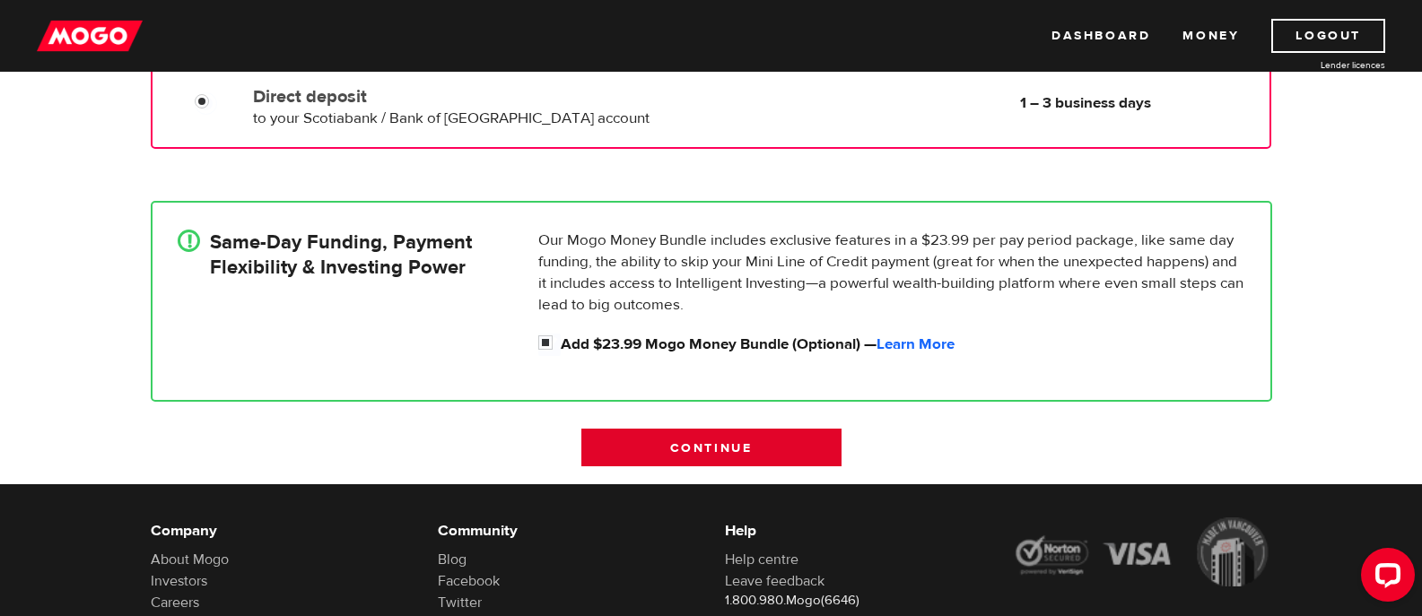
click at [699, 443] on input "Continue" at bounding box center [711, 448] width 260 height 38
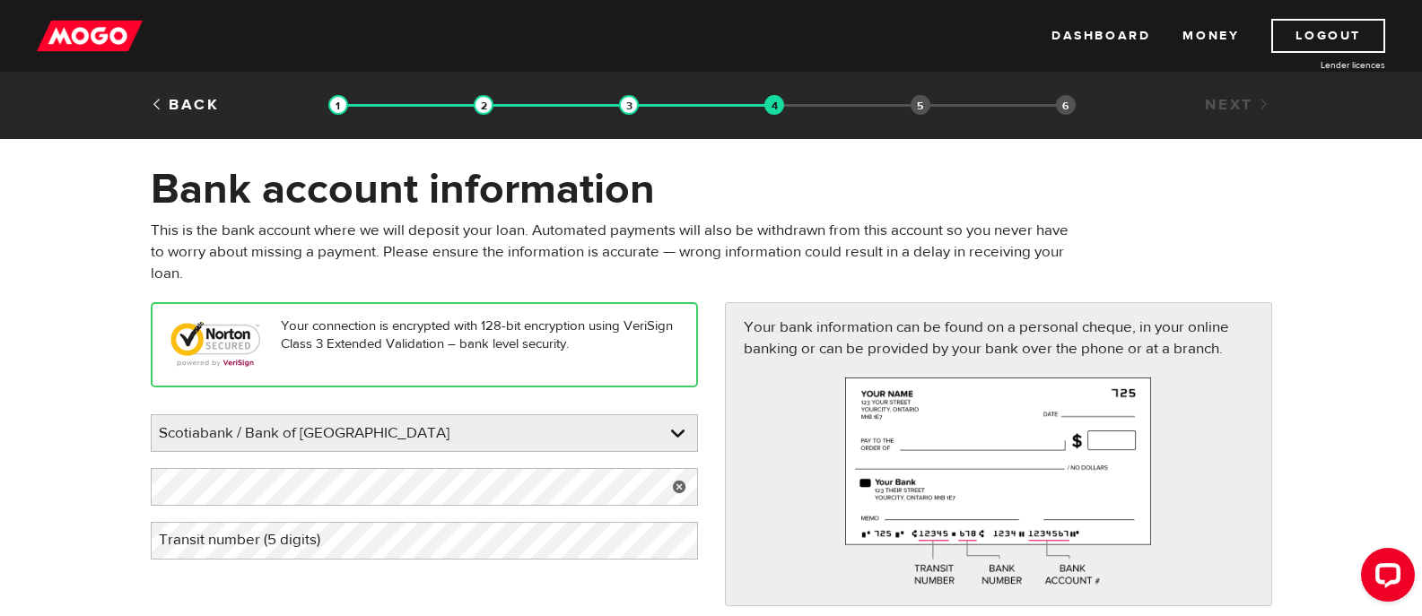
click at [343, 542] on label "Transit number (5 digits)" at bounding box center [254, 540] width 206 height 37
click at [817, 564] on div "Your bank information can be found on a personal cheque, in your online banking…" at bounding box center [998, 453] width 547 height 303
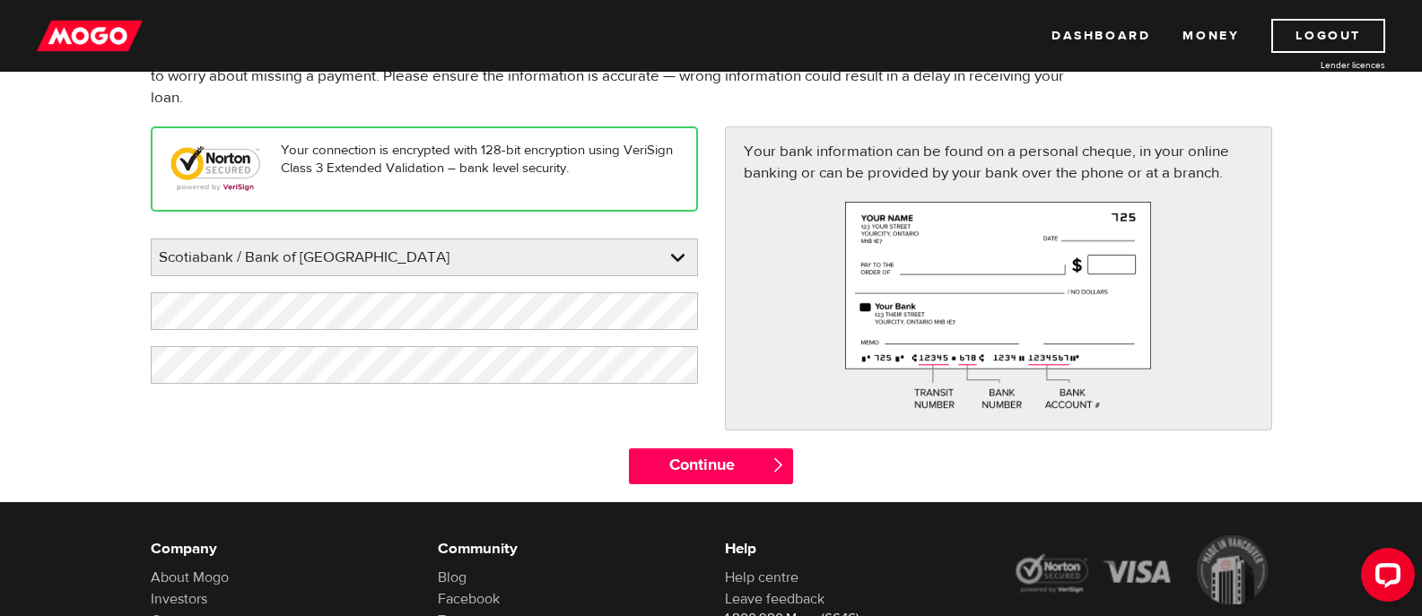
scroll to position [179, 0]
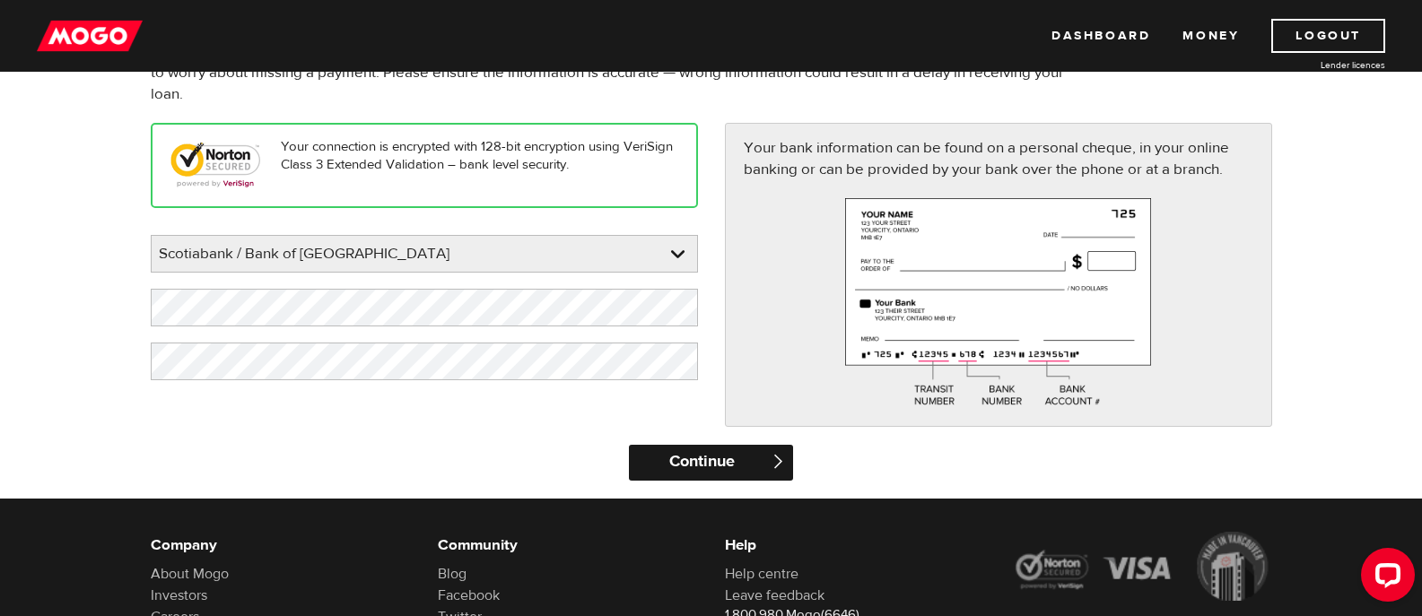
click at [713, 455] on input "Continue" at bounding box center [711, 463] width 164 height 36
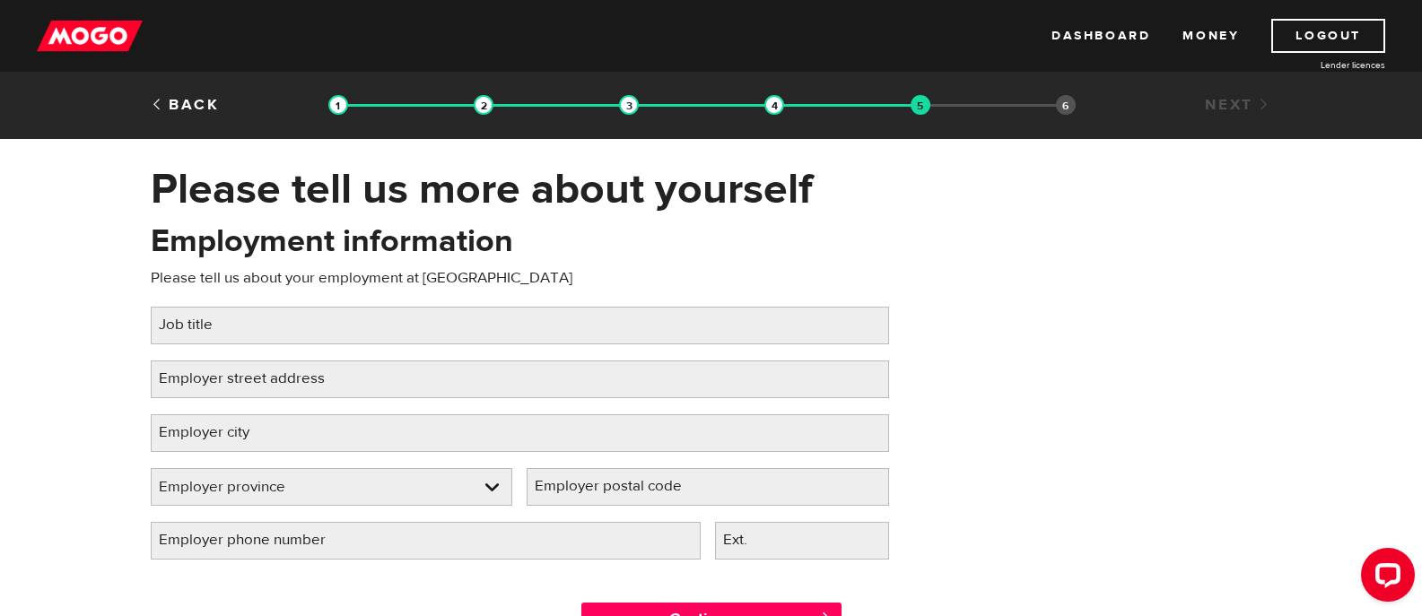
click at [221, 330] on label "Job title" at bounding box center [200, 325] width 99 height 37
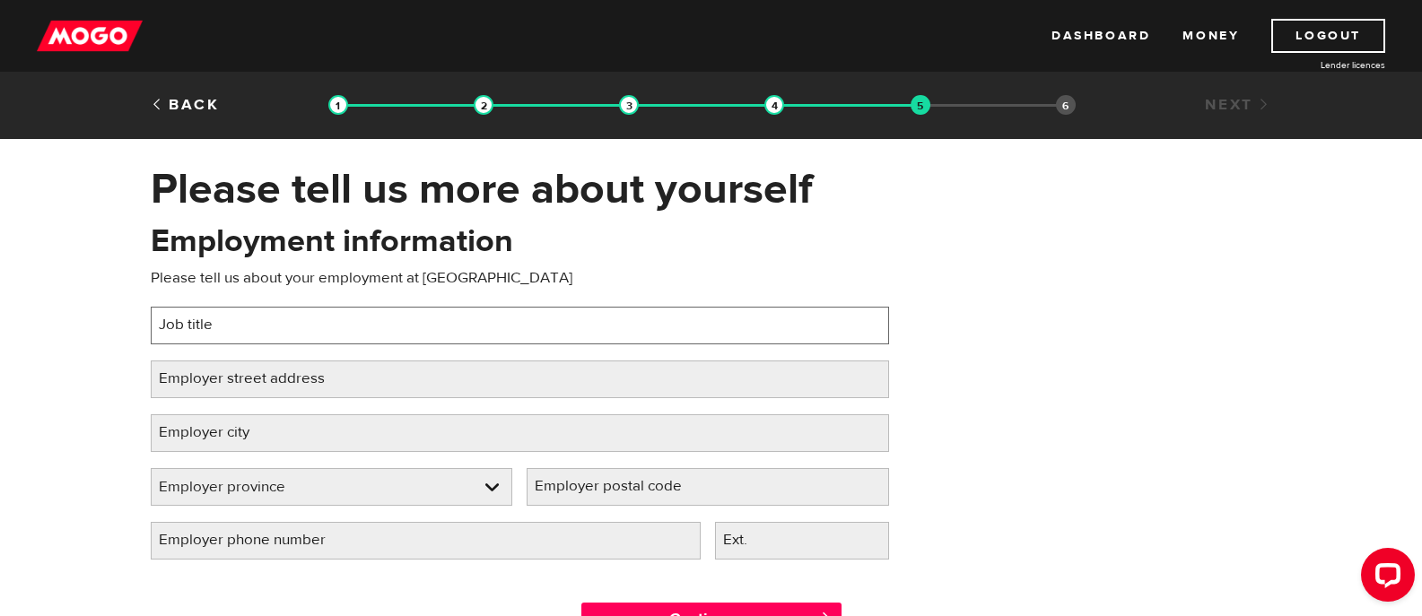
click at [221, 330] on input "Job title" at bounding box center [520, 326] width 738 height 38
type input "Production supervisor"
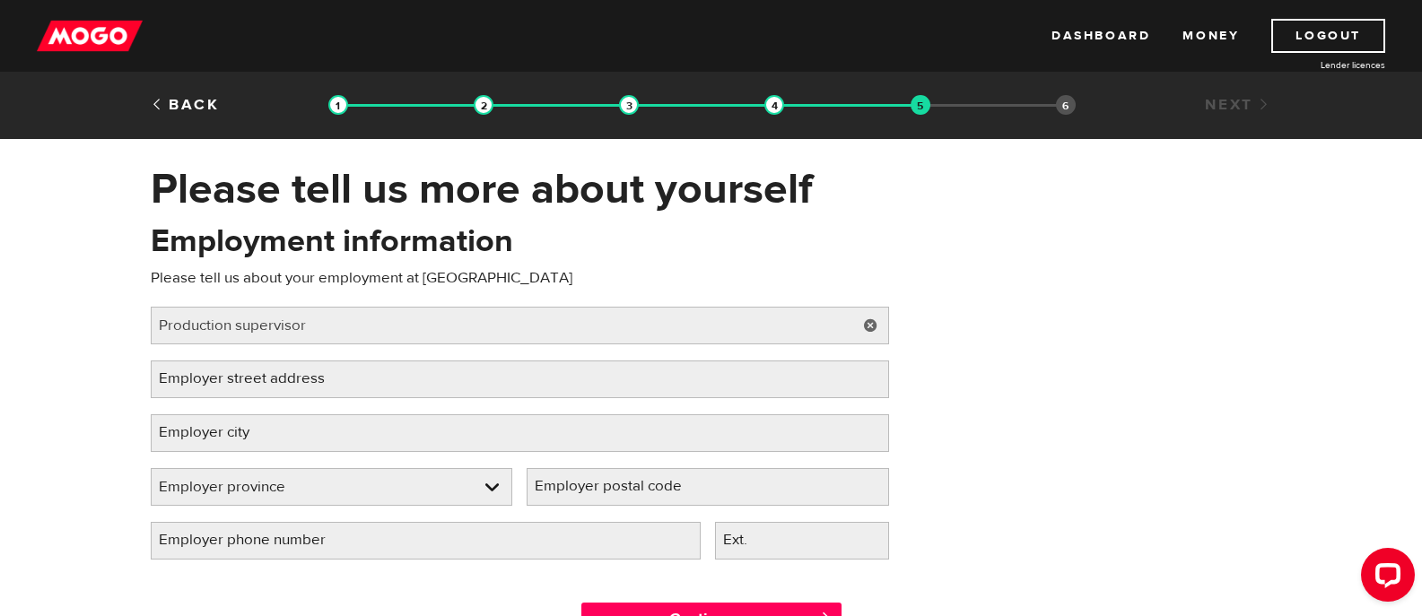
click at [219, 445] on label "Employer city" at bounding box center [218, 432] width 135 height 37
click at [219, 445] on input "Employer city" at bounding box center [520, 433] width 738 height 38
type input "thompson"
click at [114, 414] on div "Please tell us more about yourself Oops! Please review the areas highlighted be…" at bounding box center [711, 409] width 1422 height 493
click at [239, 483] on link at bounding box center [332, 487] width 361 height 36
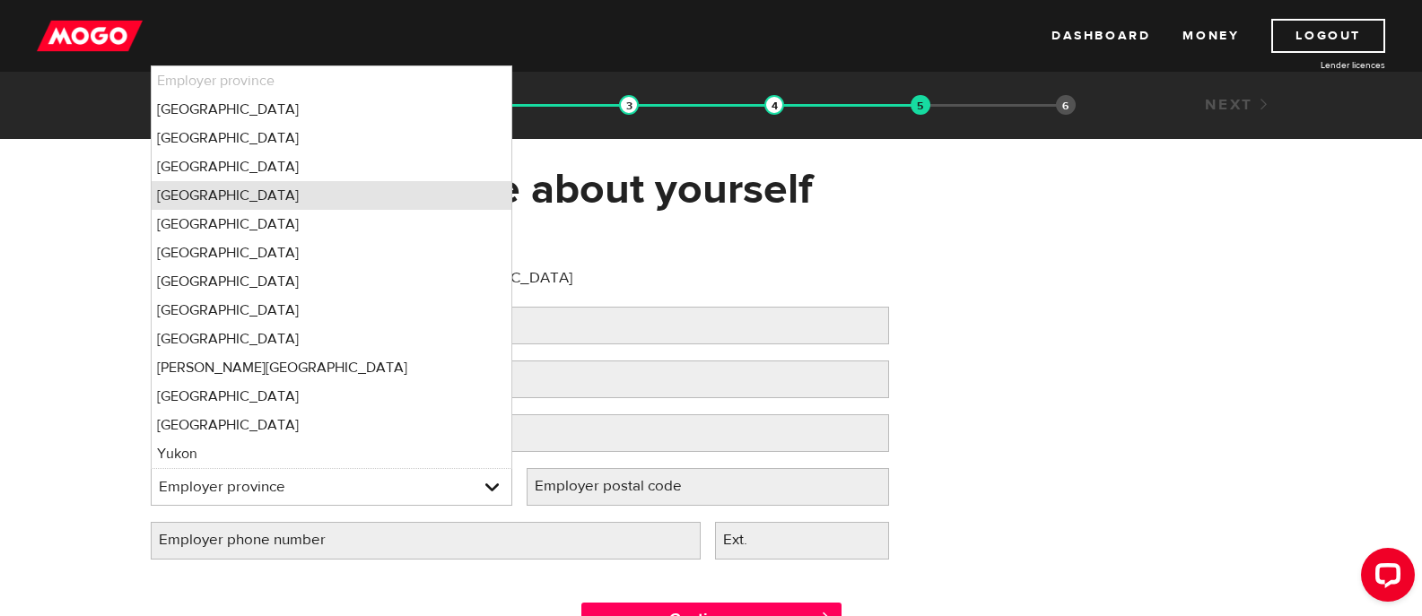
click at [183, 189] on li "Manitoba" at bounding box center [332, 195] width 361 height 29
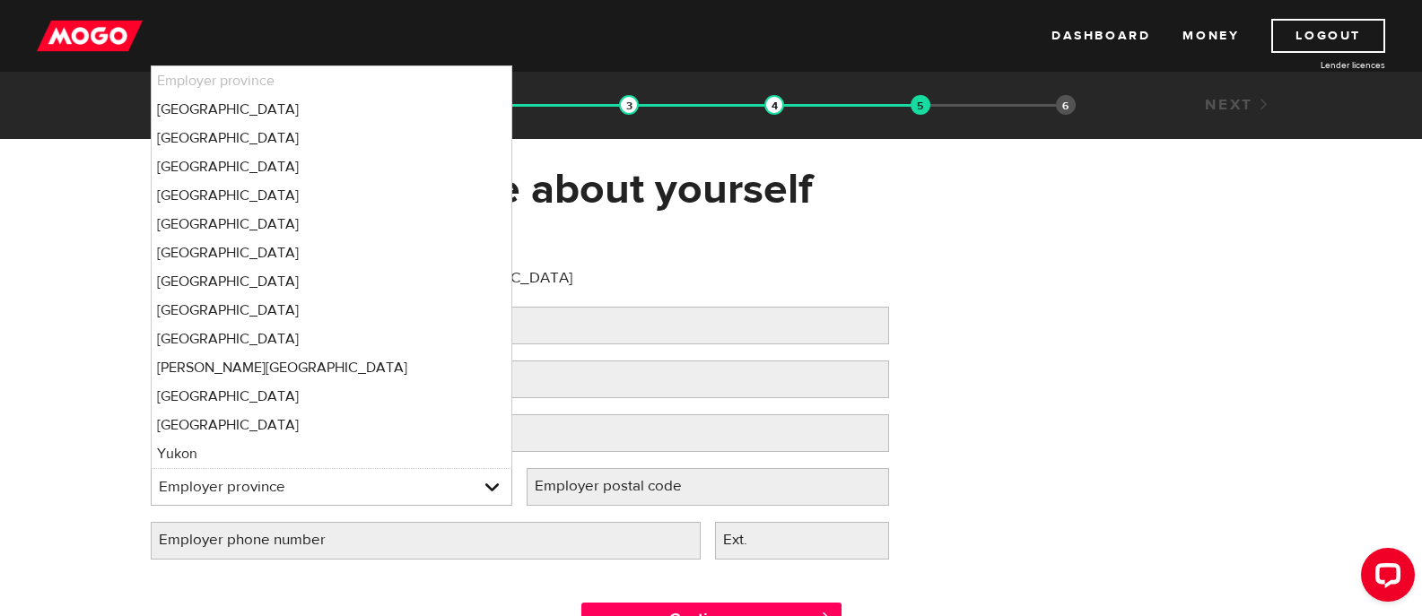
select select "MB"
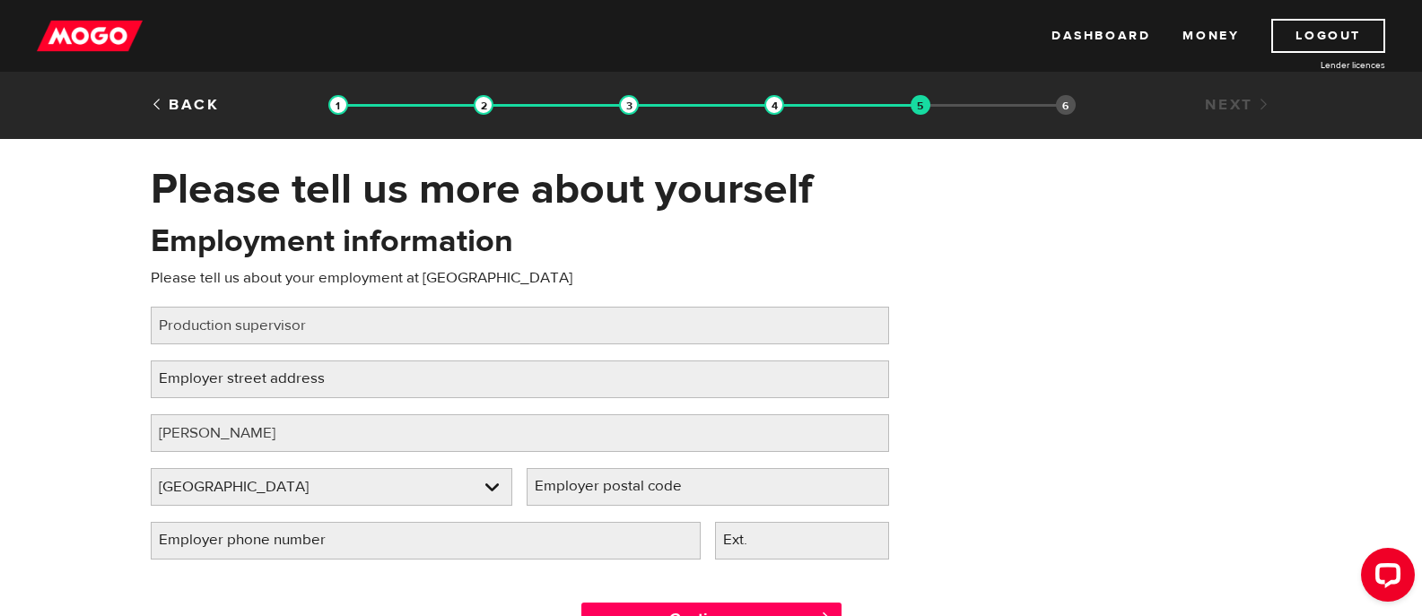
click at [255, 546] on label "Employer phone number" at bounding box center [257, 540] width 212 height 37
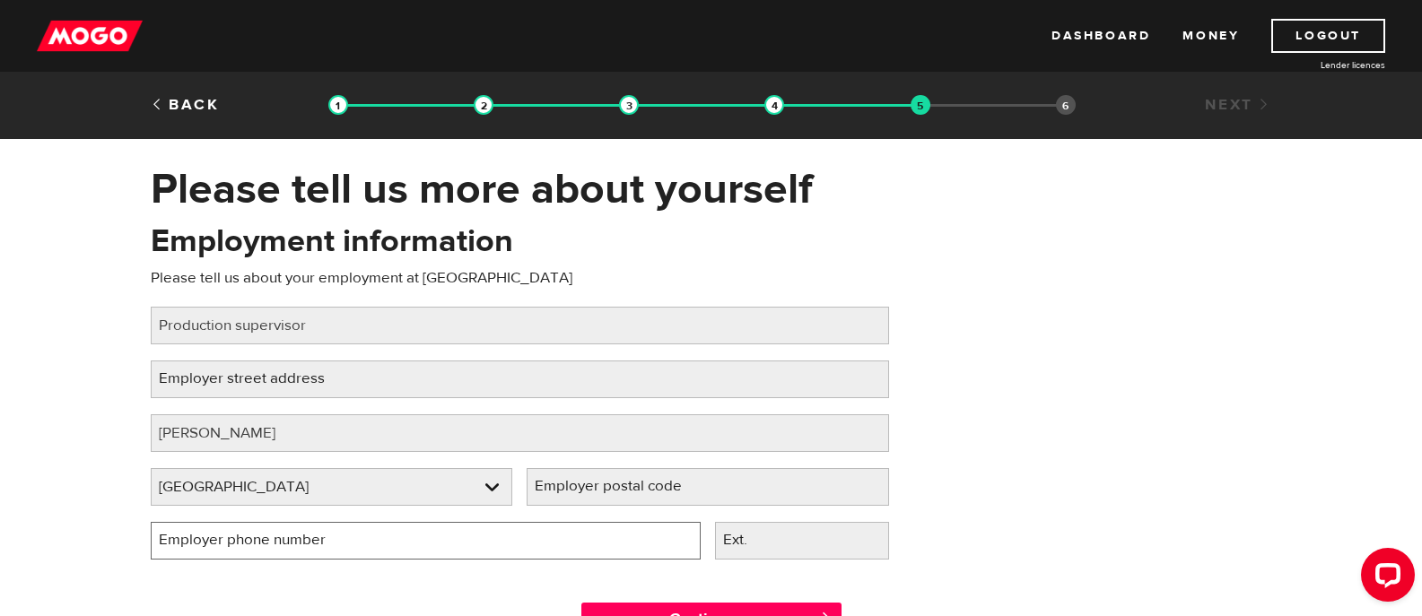
click at [255, 546] on input "Employer phone number" at bounding box center [426, 541] width 550 height 38
type input "(204) 778-2211"
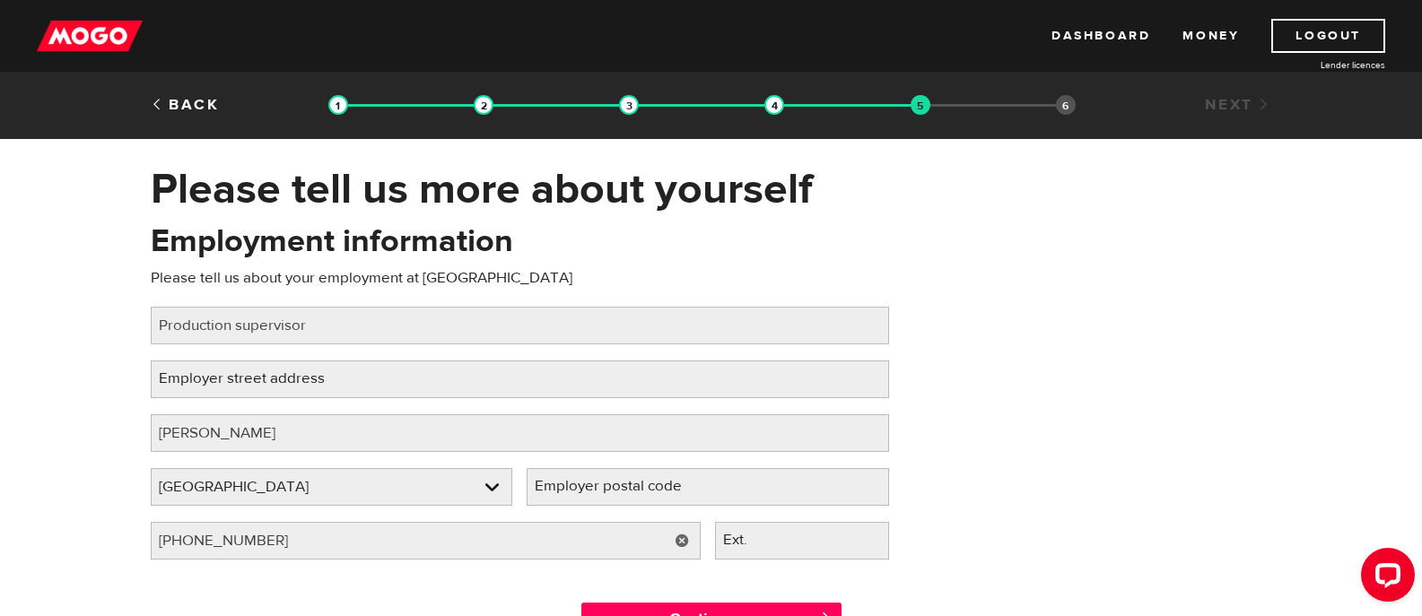
click at [331, 593] on div "Continue " at bounding box center [711, 616] width 1148 height 81
click at [642, 488] on label "Employer postal code" at bounding box center [623, 486] width 192 height 37
click at [642, 488] on input "Employer postal code" at bounding box center [708, 487] width 362 height 38
click at [283, 382] on label "Employer street address" at bounding box center [256, 379] width 211 height 37
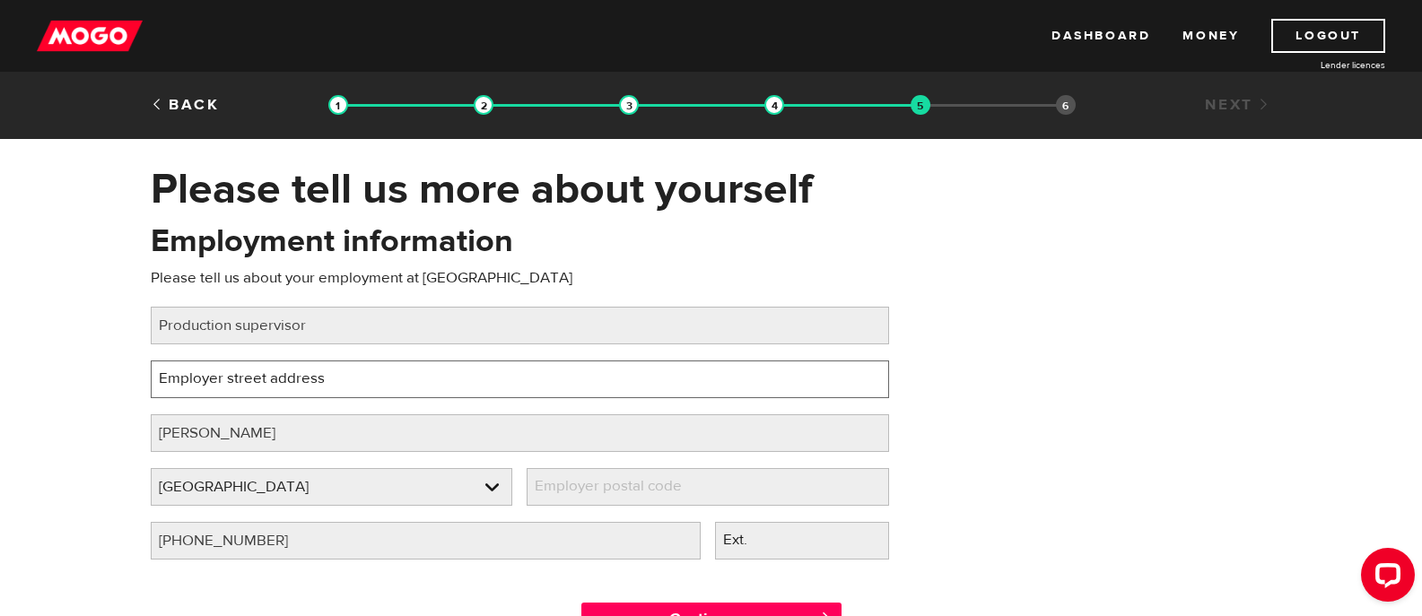
click at [283, 382] on input "Employer street address" at bounding box center [520, 380] width 738 height 38
type input "hwy 61 inco rd"
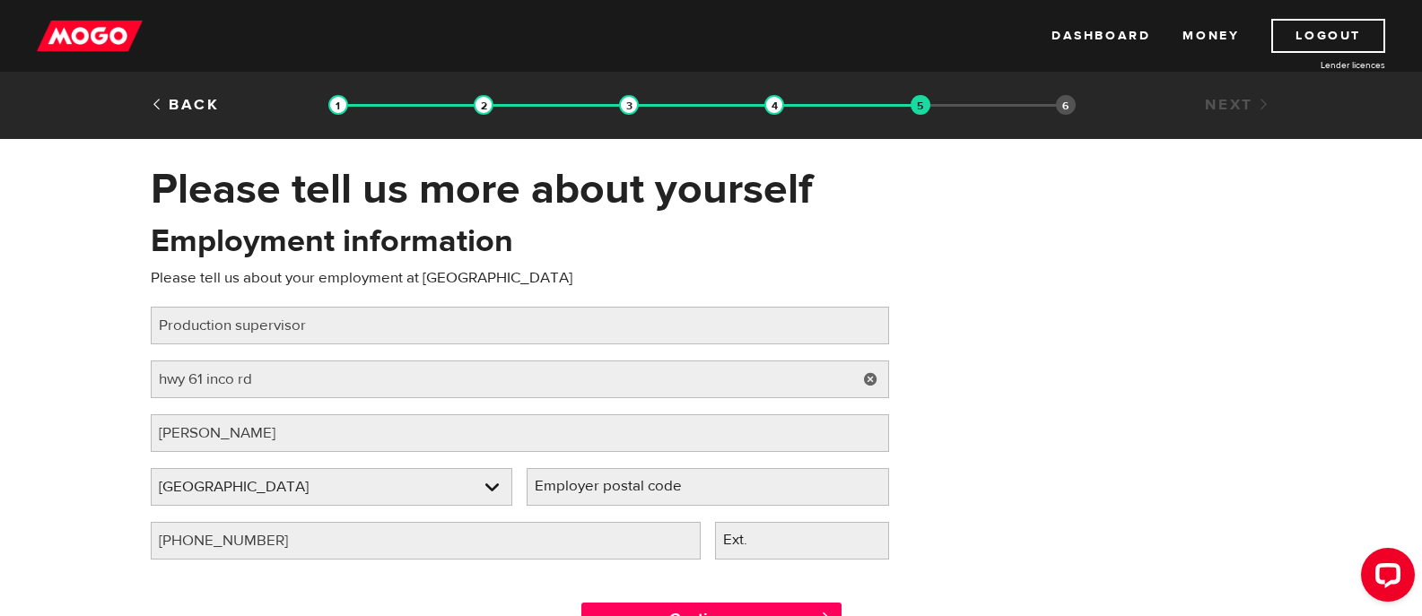
click at [76, 488] on div "Please tell us more about yourself Oops! Please review the areas highlighted be…" at bounding box center [711, 409] width 1422 height 493
click at [586, 490] on label "Employer postal code" at bounding box center [623, 486] width 192 height 37
click at [586, 490] on input "Employer postal code" at bounding box center [708, 487] width 362 height 38
type input "r8n1s4"
click at [908, 431] on div "Employment information Please tell us about your employment at Vale Job title P…" at bounding box center [711, 398] width 1148 height 356
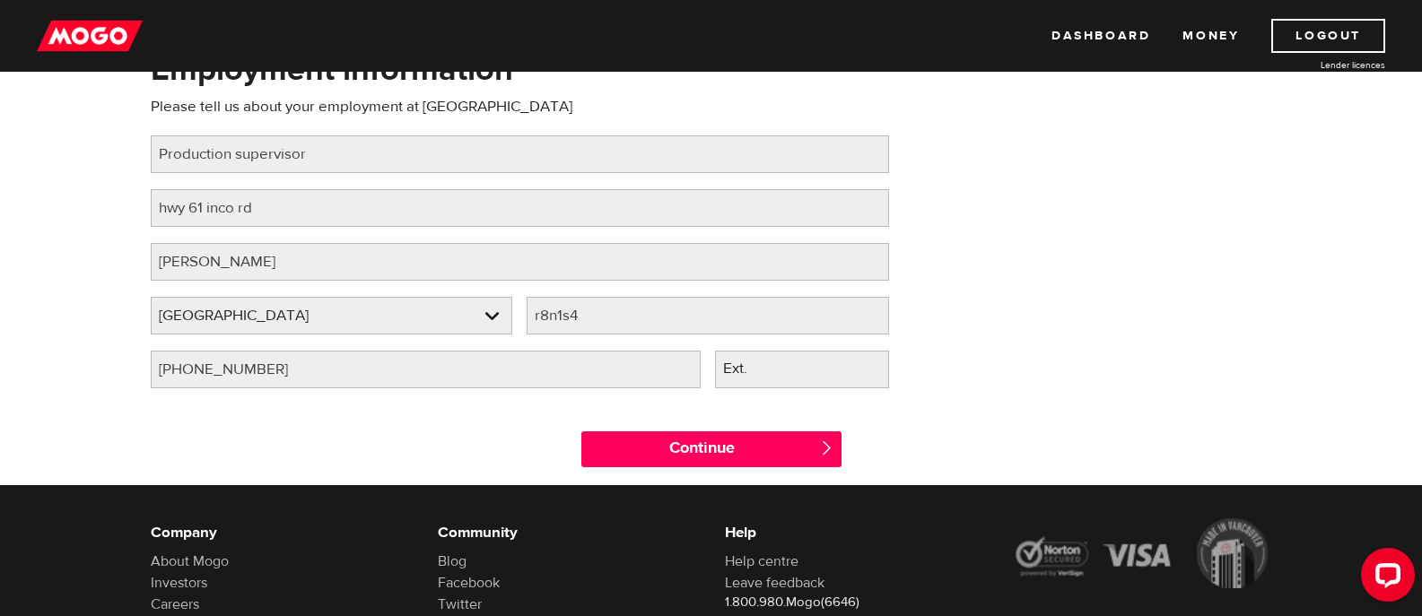
scroll to position [179, 0]
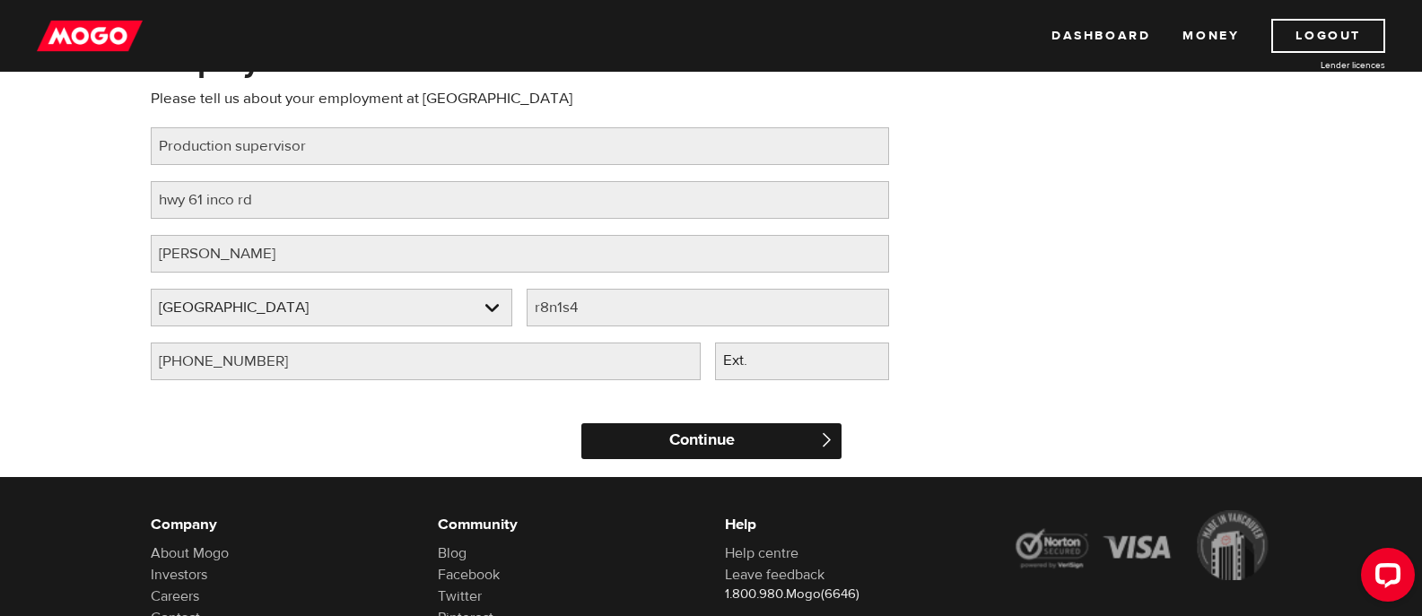
click at [695, 434] on input "Continue" at bounding box center [711, 441] width 260 height 36
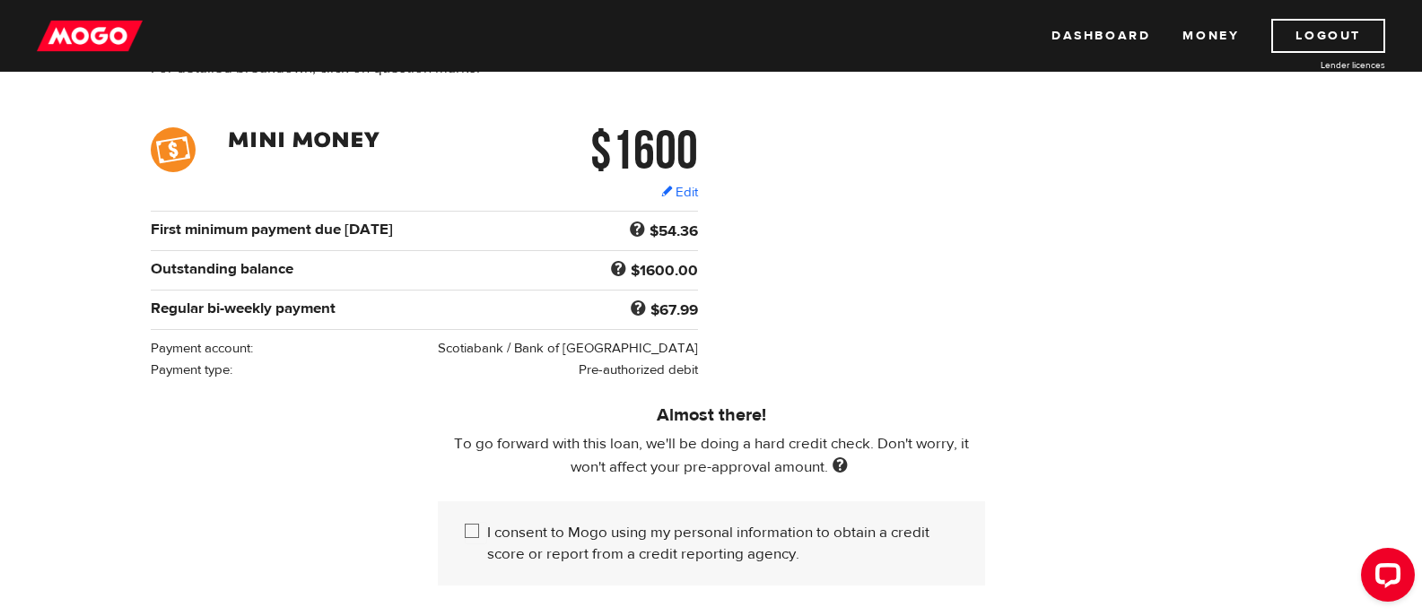
scroll to position [269, 0]
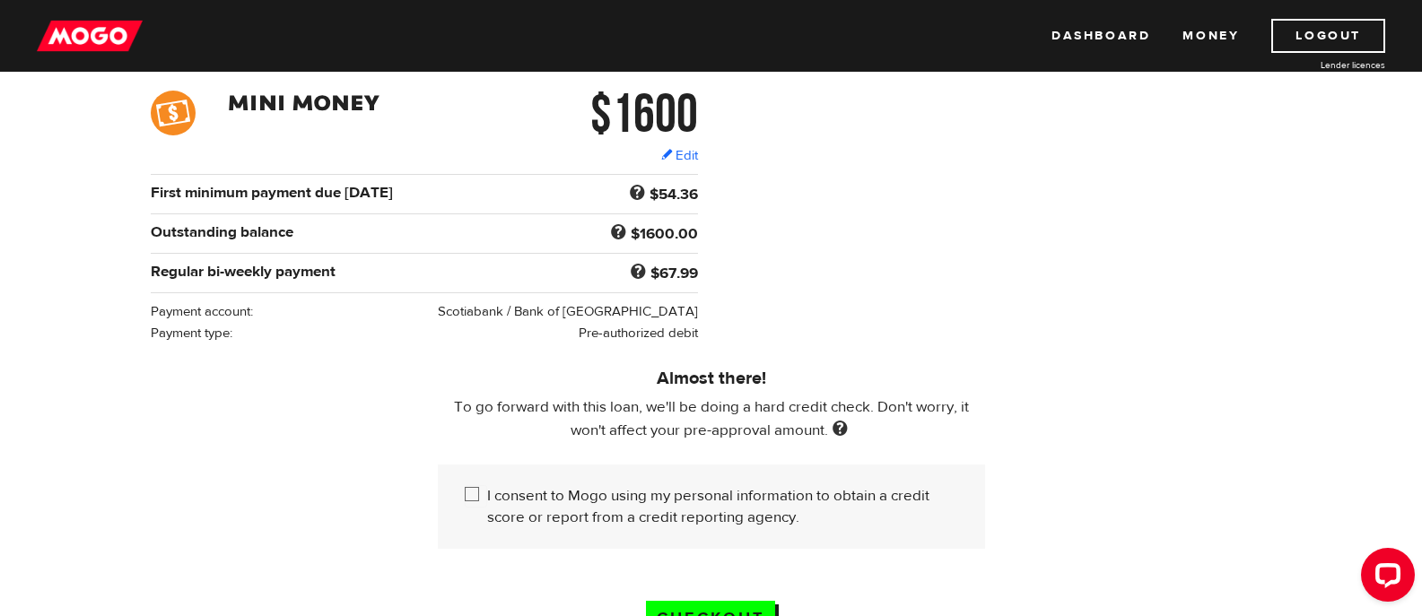
click at [468, 492] on input "I consent to Mogo using my personal information to obtain a credit score or rep…" at bounding box center [476, 496] width 22 height 22
checkbox input "true"
click at [719, 601] on input "Checkout" at bounding box center [710, 619] width 129 height 37
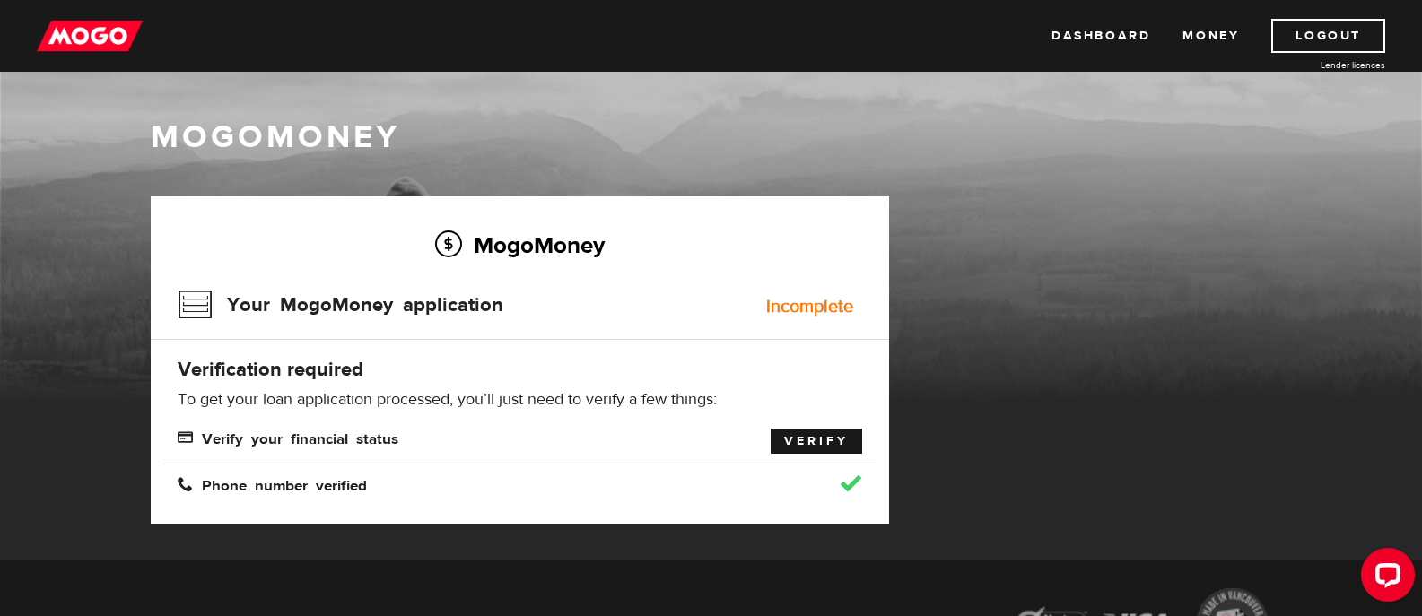
click at [798, 437] on link "Verify" at bounding box center [816, 441] width 91 height 25
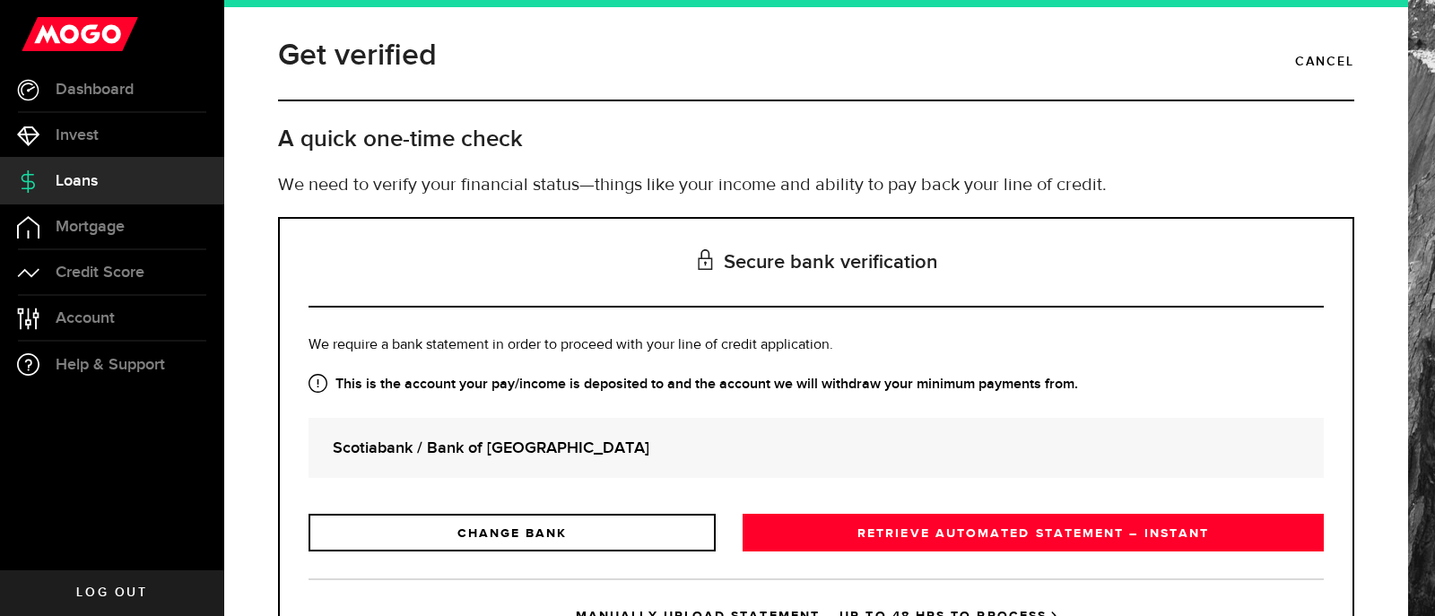
click at [1137, 137] on h2 "A quick one-time check" at bounding box center [816, 140] width 1076 height 30
click at [1137, 380] on strong "This is the account your pay/income is deposited to and the account we will wit…" at bounding box center [816, 385] width 1015 height 22
click at [1137, 444] on strong "Scotiabank / Bank of [GEOGRAPHIC_DATA]" at bounding box center [816, 448] width 967 height 24
click at [1137, 427] on div "Scotiabank / Bank of Nova Scotia" at bounding box center [816, 448] width 1015 height 60
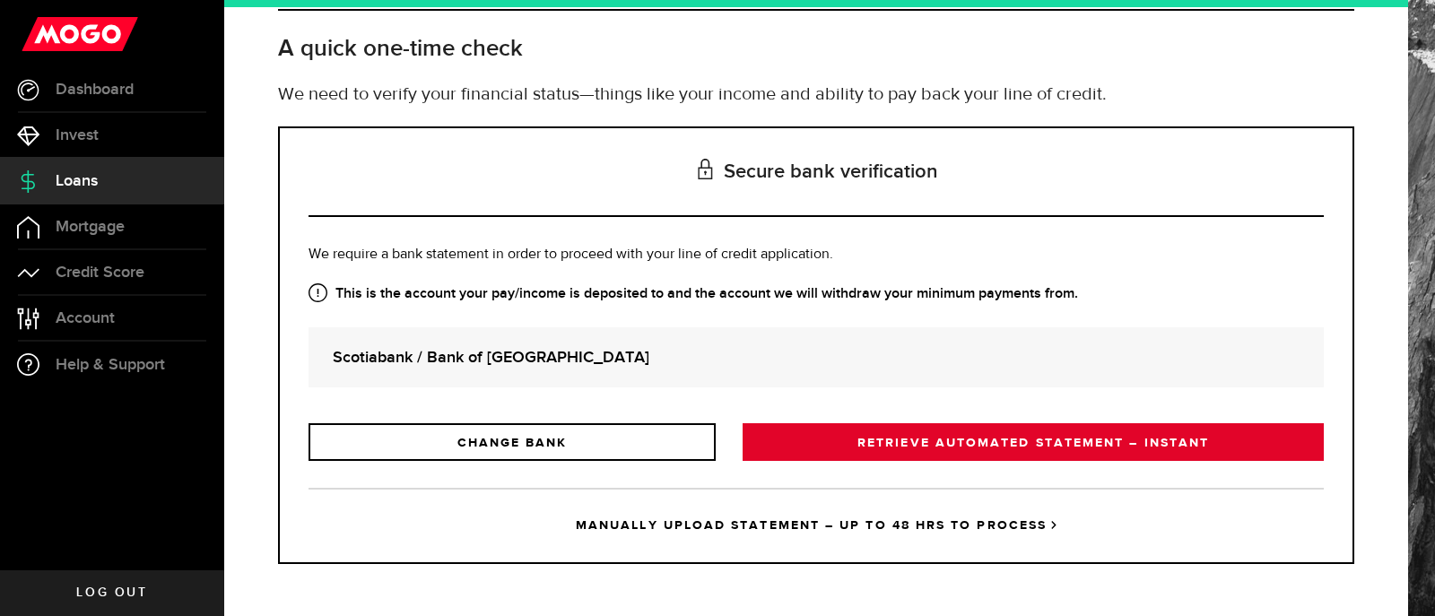
click at [948, 433] on link "RETRIEVE AUTOMATED STATEMENT – INSTANT" at bounding box center [1033, 442] width 581 height 38
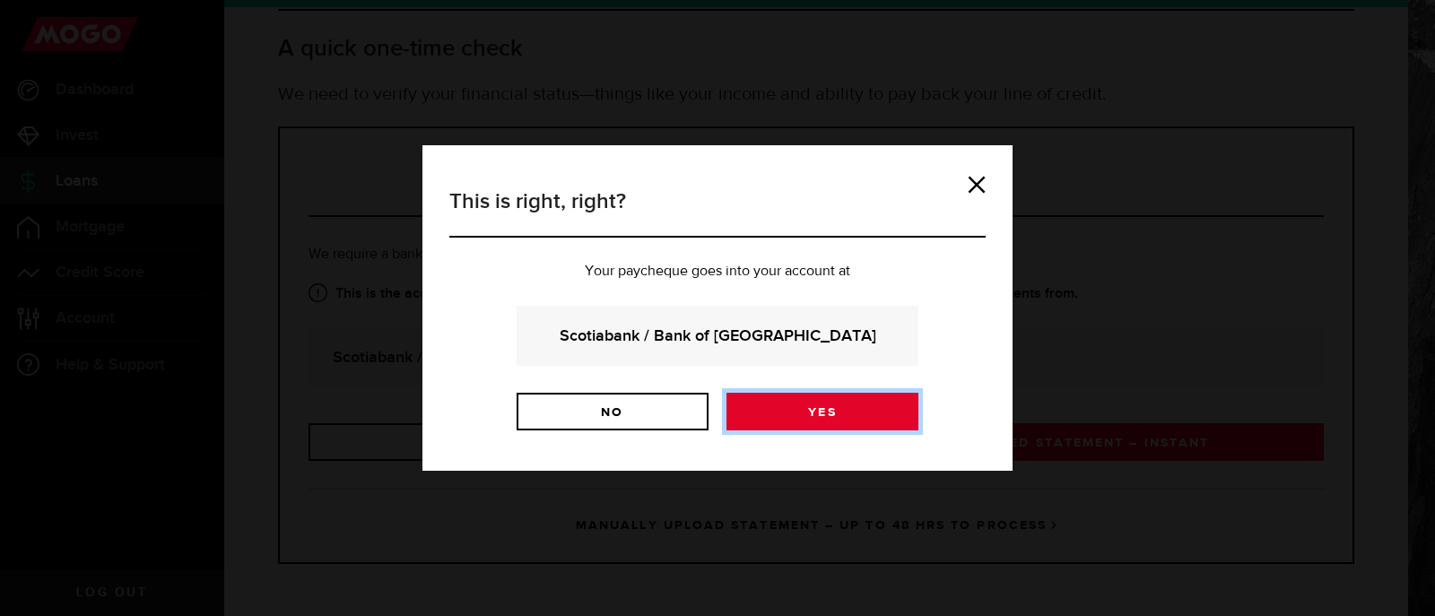
click at [814, 419] on link "Yes" at bounding box center [823, 412] width 192 height 38
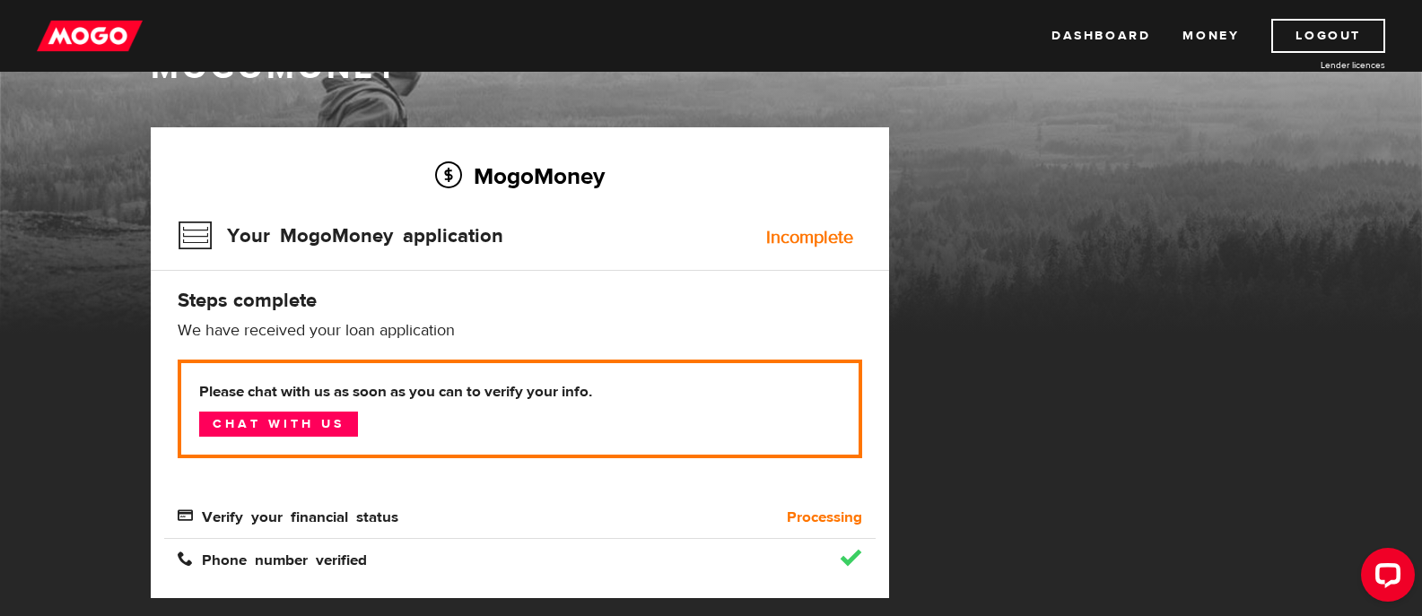
scroll to position [90, 0]
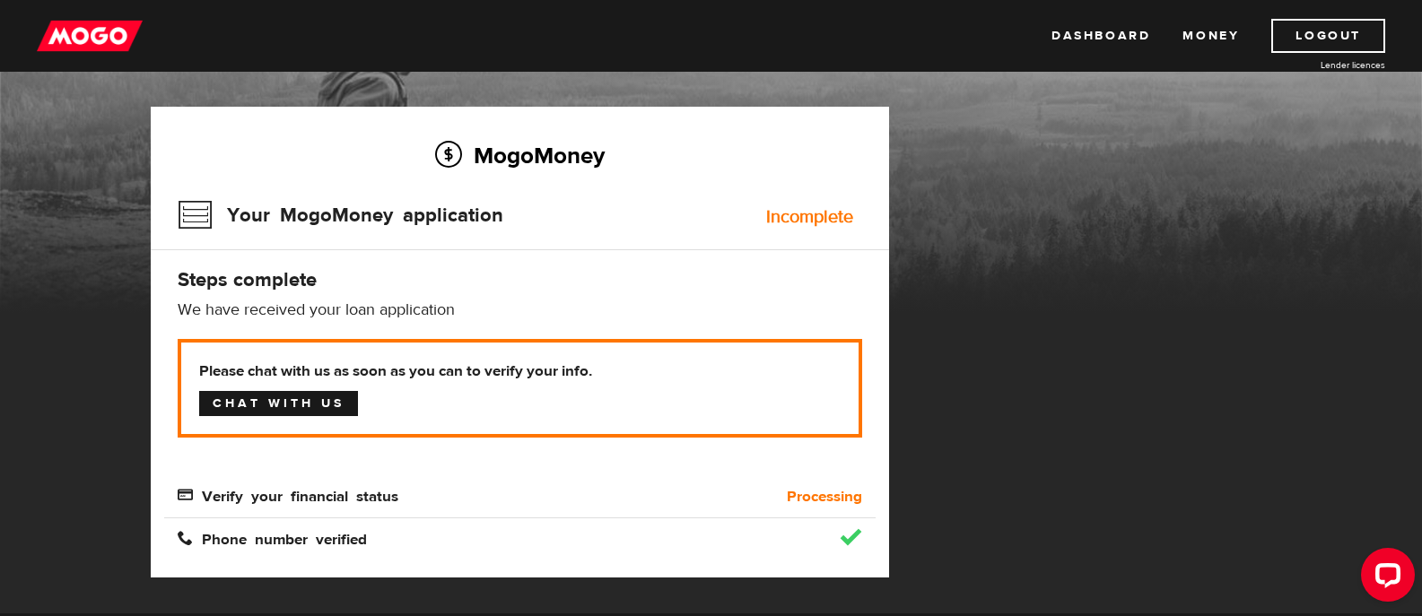
click at [296, 400] on link "Chat with us" at bounding box center [278, 403] width 159 height 25
drag, startPoint x: 1217, startPoint y: 615, endPoint x: 1040, endPoint y: 321, distance: 343.7
click at [1035, 314] on div "MogoMoney Your MogoMoney application Expired Your MogoMoney credit decision has…" at bounding box center [711, 360] width 1148 height 507
click at [1053, 418] on div "MogoMoney Your MogoMoney application Expired Your MogoMoney credit decision has…" at bounding box center [711, 360] width 1148 height 507
click at [1338, 40] on link "Logout" at bounding box center [1328, 36] width 114 height 34
